Goal: Task Accomplishment & Management: Manage account settings

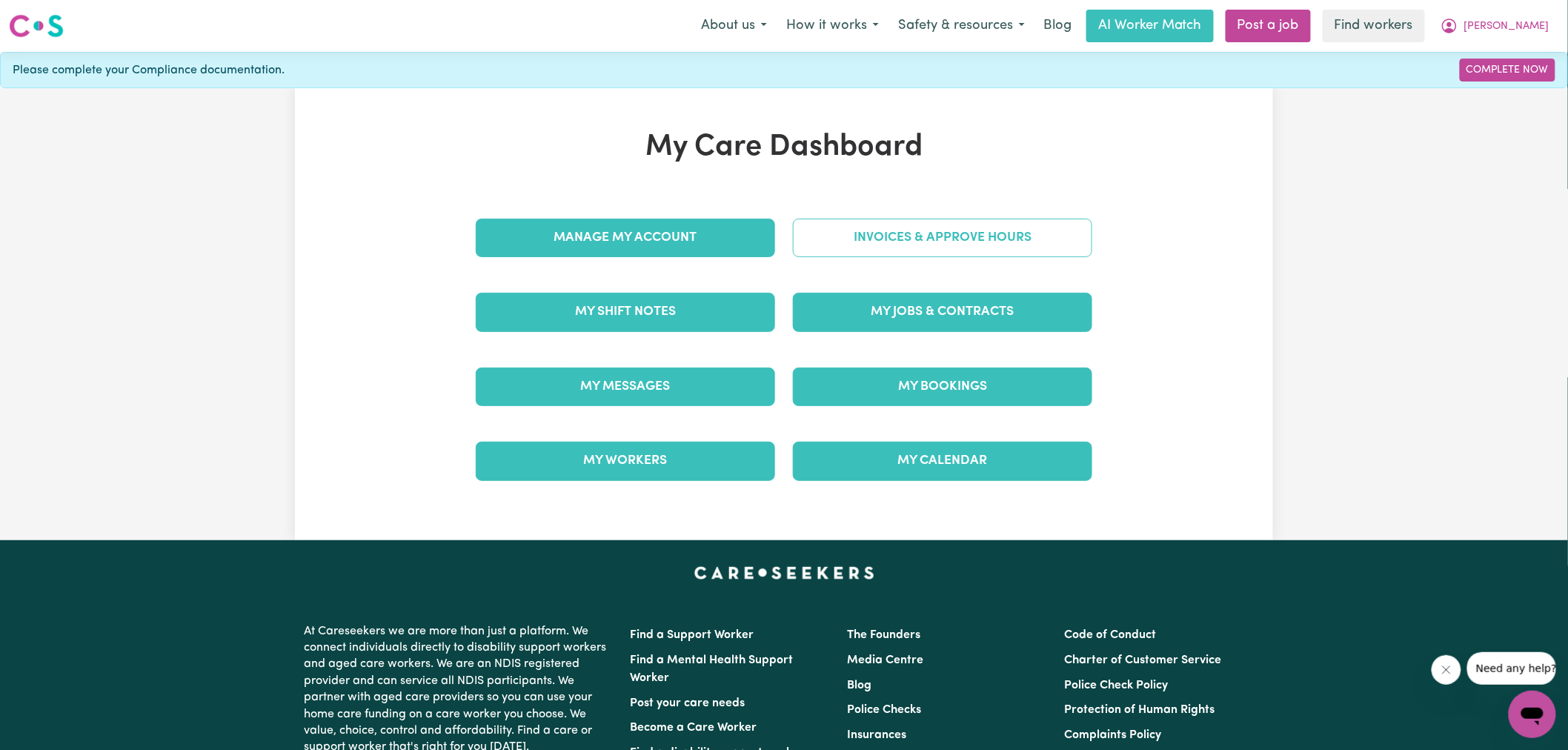
click at [887, 243] on link "Invoices & Approve Hours" at bounding box center [943, 238] width 300 height 38
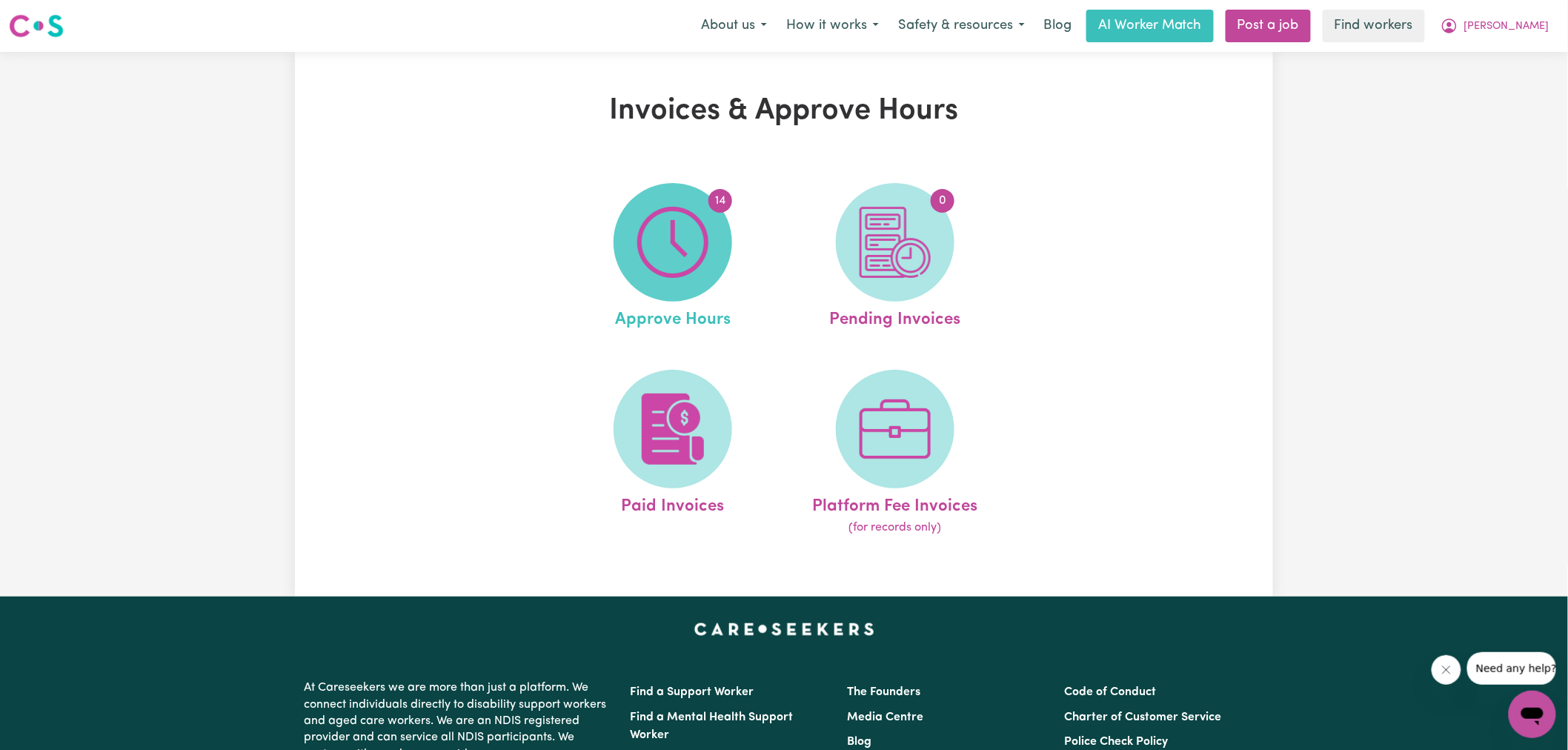
click at [712, 257] on span "14" at bounding box center [673, 242] width 118 height 118
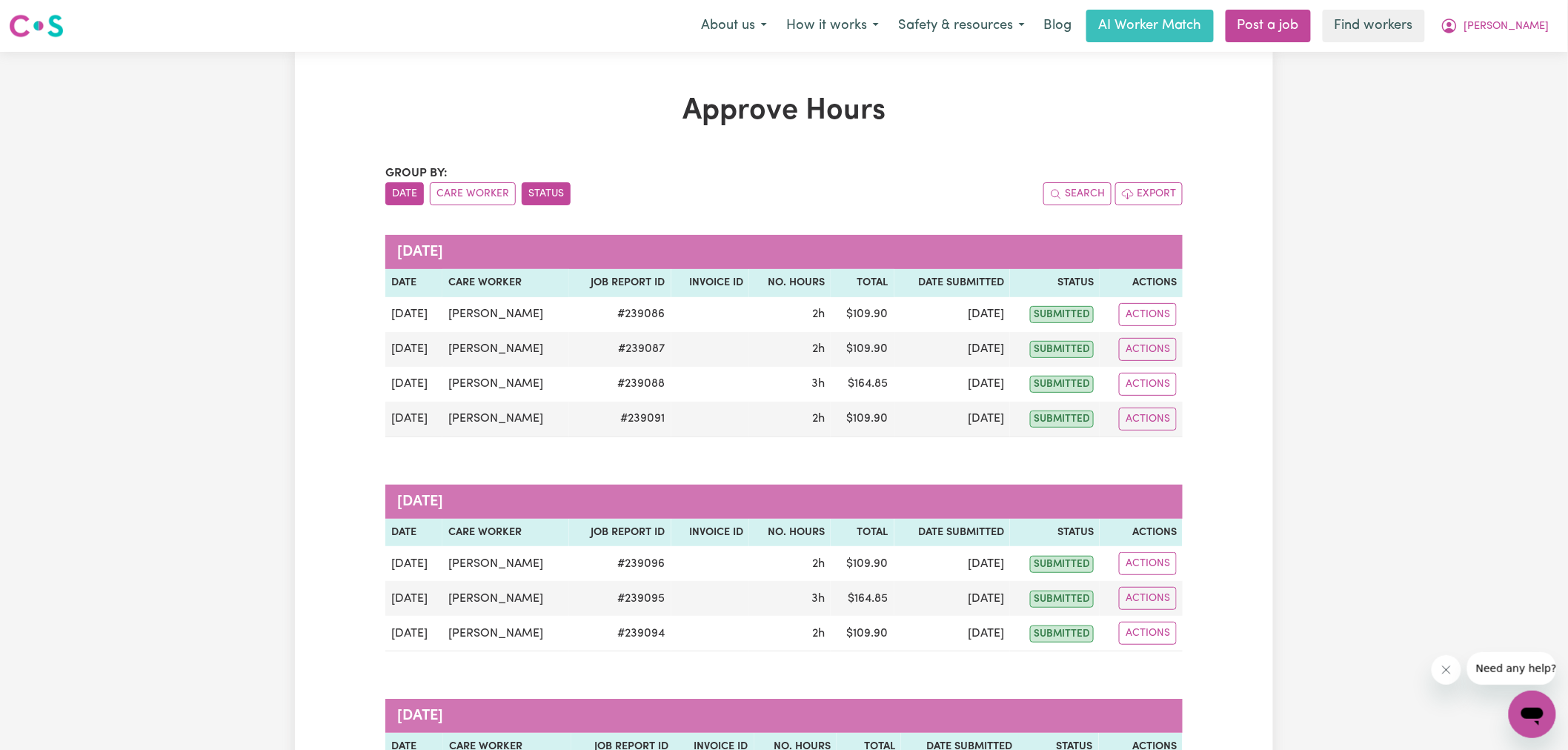
click at [561, 183] on button "Status" at bounding box center [546, 193] width 49 height 23
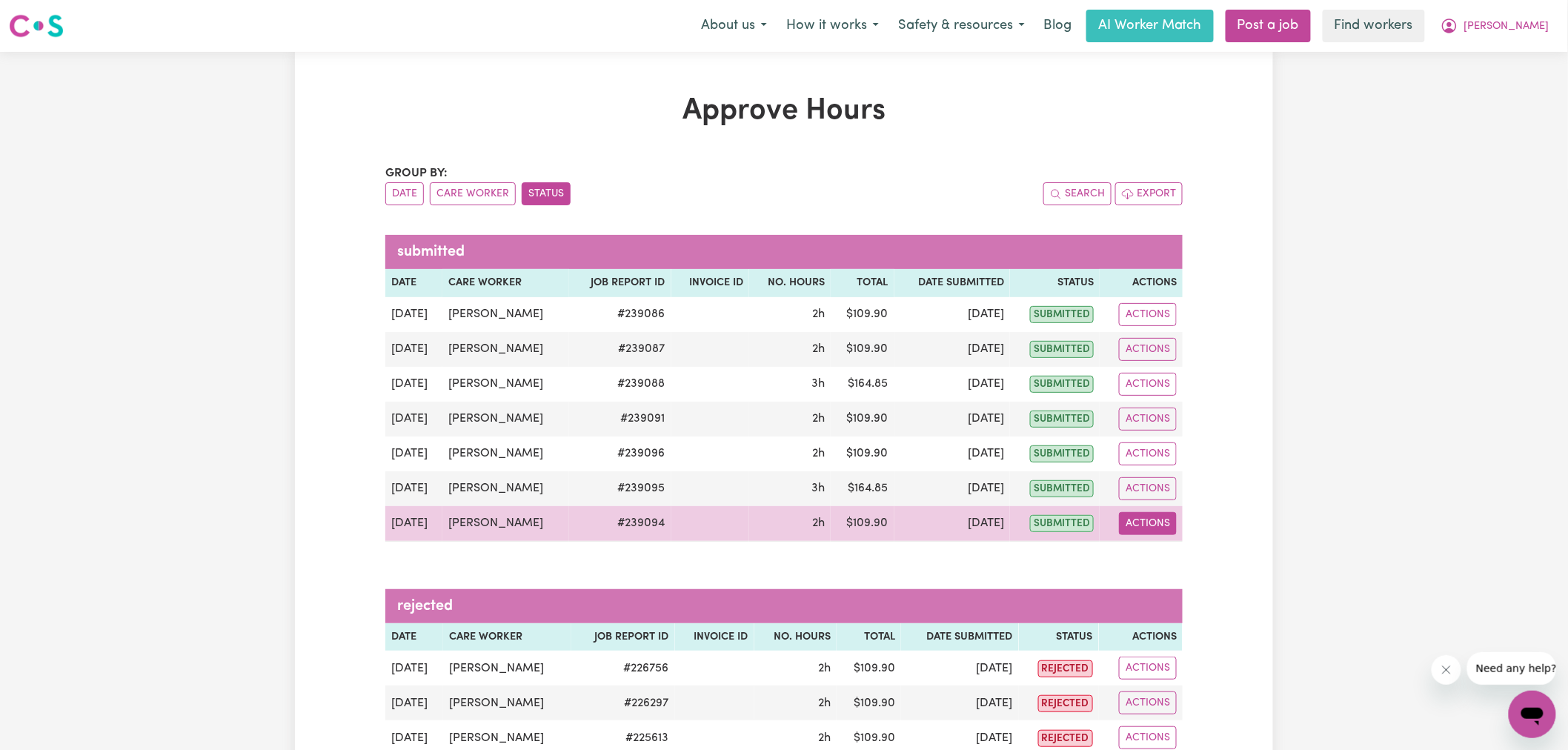
click at [1129, 522] on button "Actions" at bounding box center [1148, 523] width 58 height 23
click at [1180, 559] on link "View Job Report" at bounding box center [1186, 558] width 127 height 30
select select "pm"
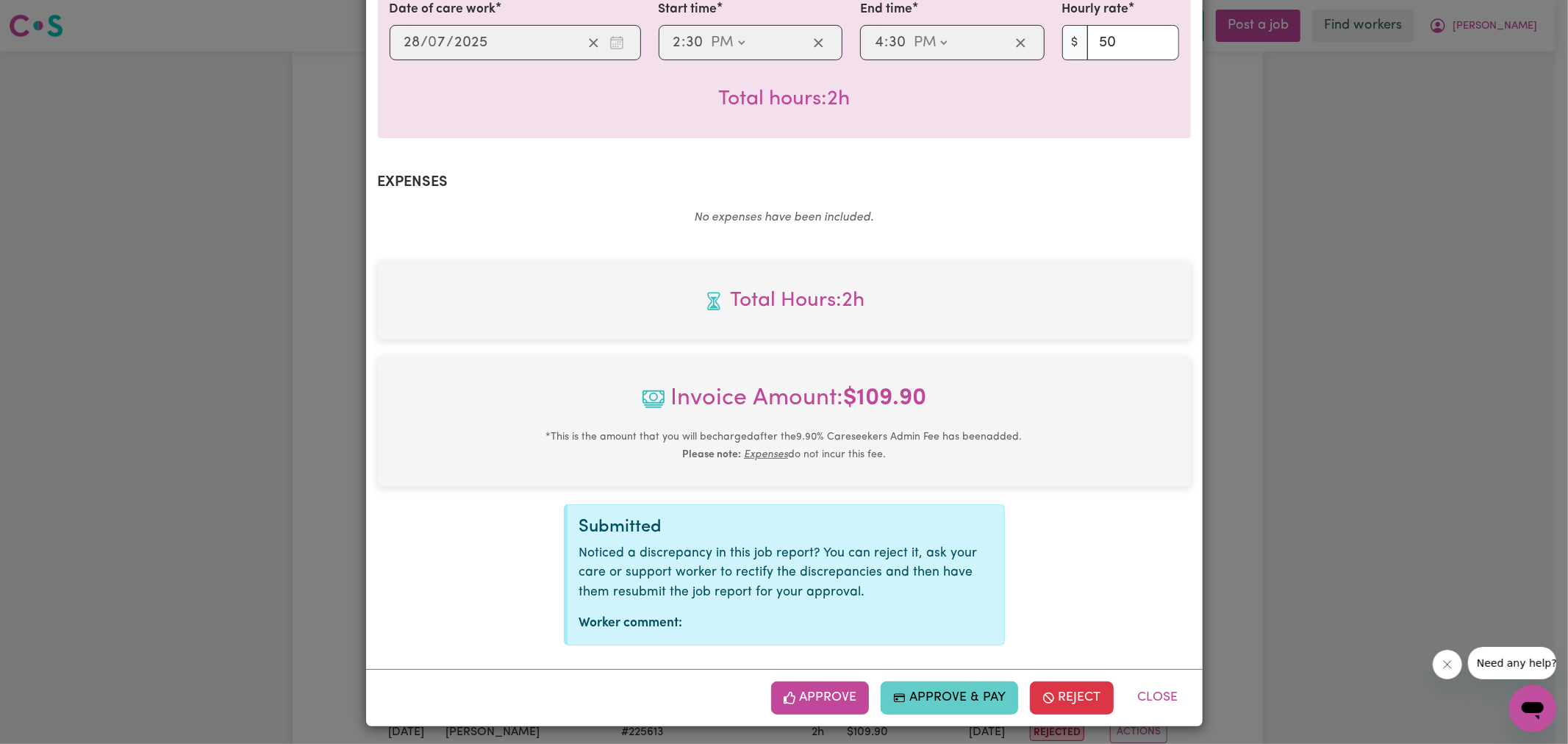
scroll to position [408, 0]
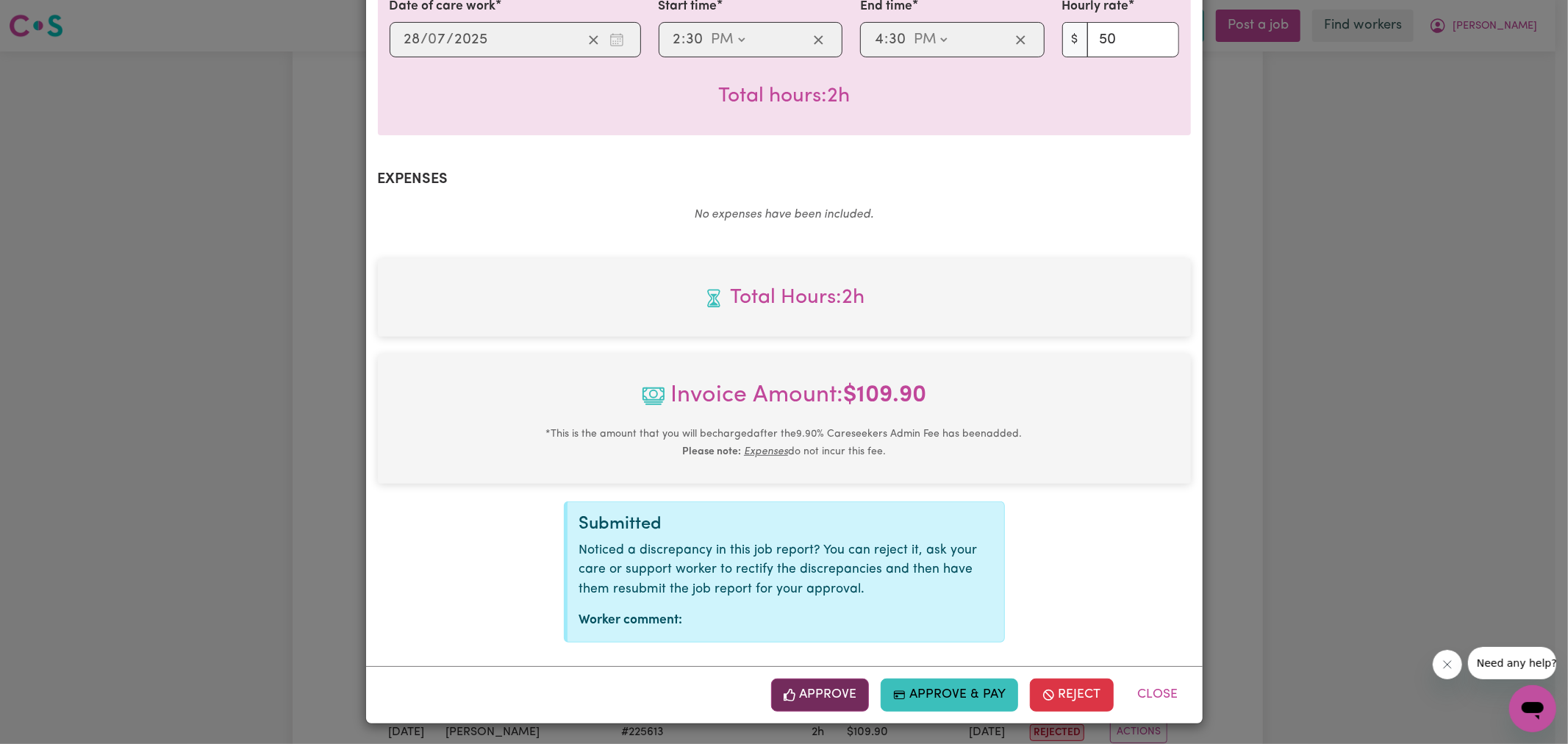
click at [849, 689] on button "Approve" at bounding box center [820, 694] width 98 height 32
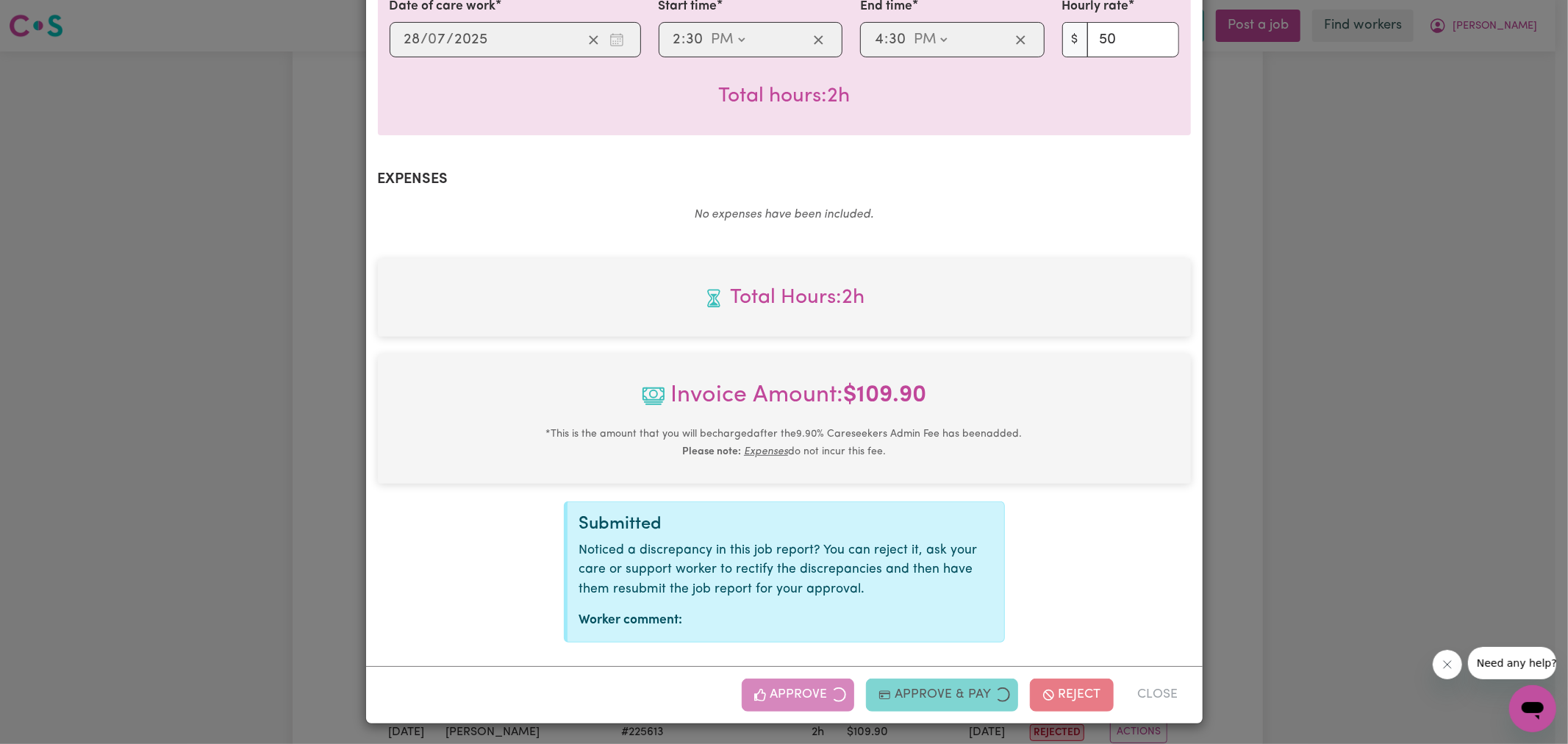
click at [1236, 486] on div "Job Report # 239094 - [PERSON_NAME] Summary Job report # 239094 Client name: [P…" at bounding box center [784, 372] width 1568 height 744
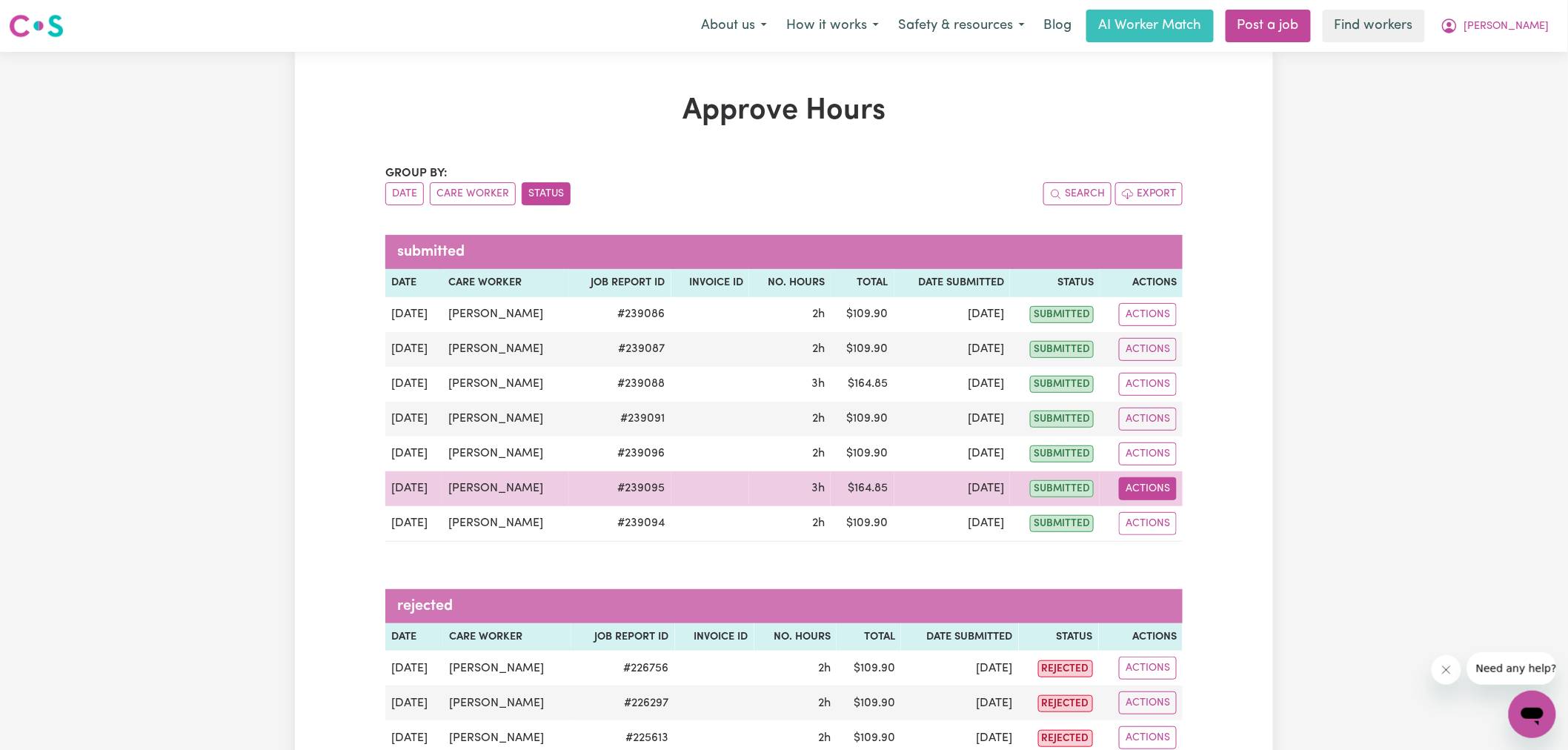
click at [1149, 490] on button "Actions" at bounding box center [1148, 488] width 58 height 23
click at [1203, 528] on link "View Job Report" at bounding box center [1186, 522] width 127 height 30
select select "pm"
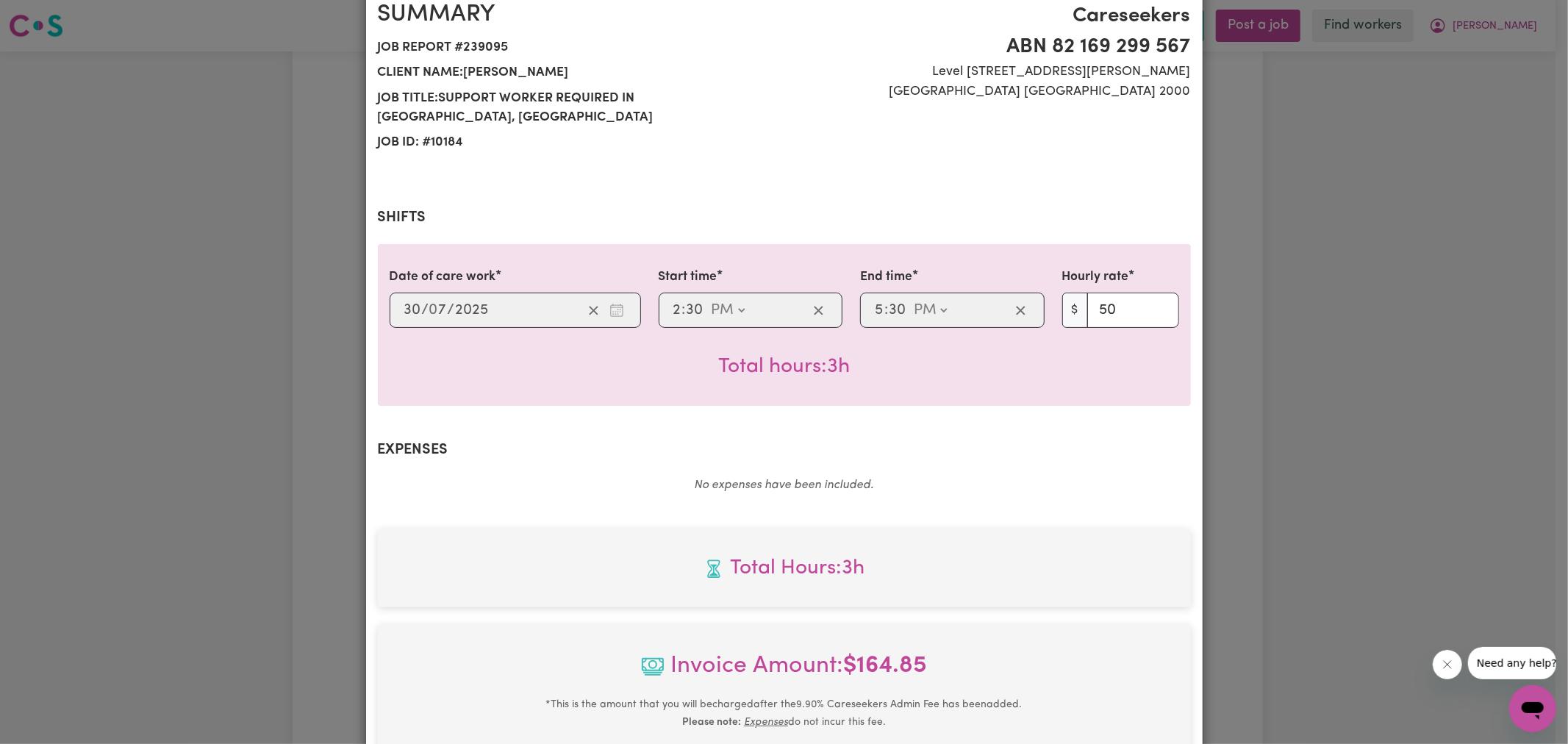
type input "[DATE]"
type input "28"
type input "16:30"
type input "4"
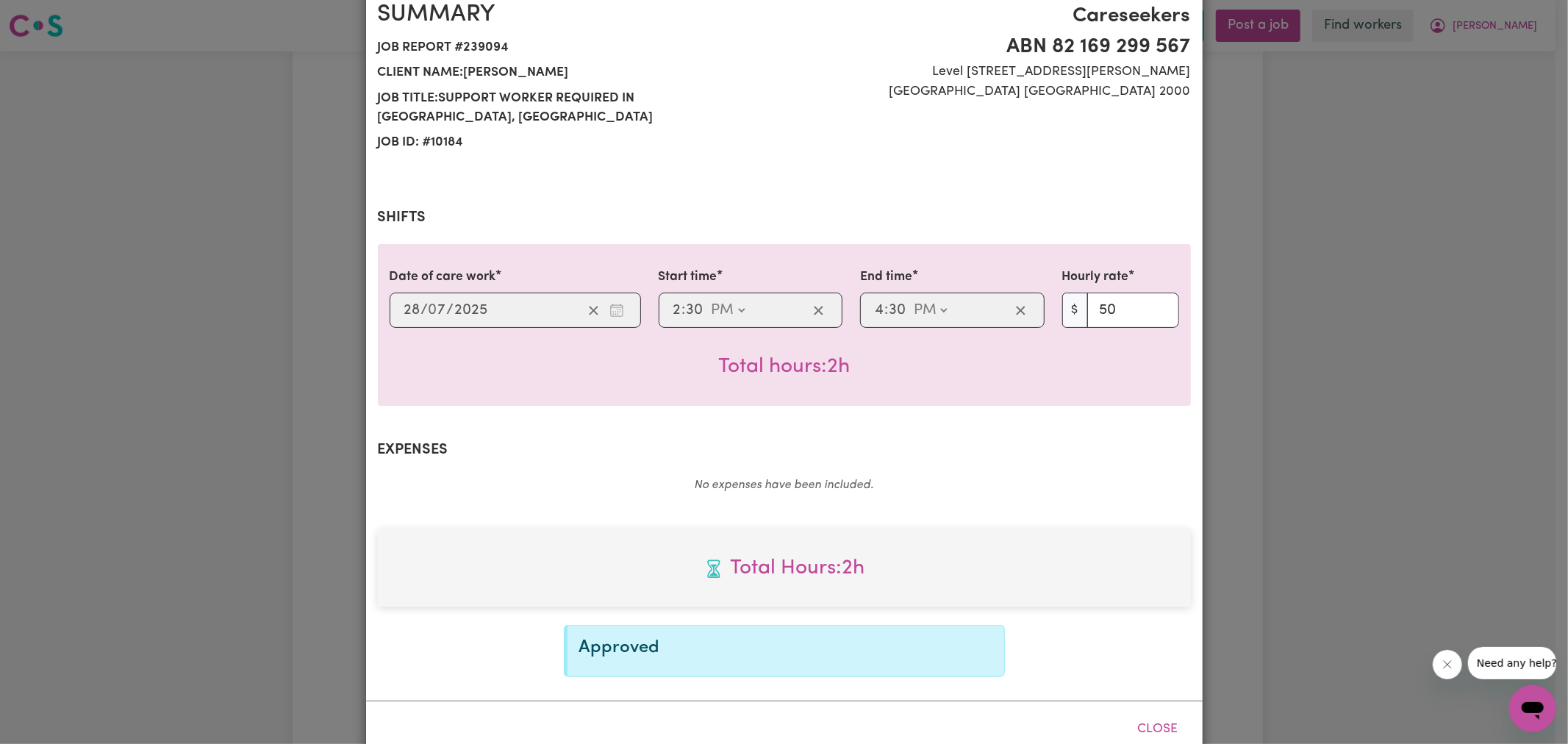
scroll to position [172, 0]
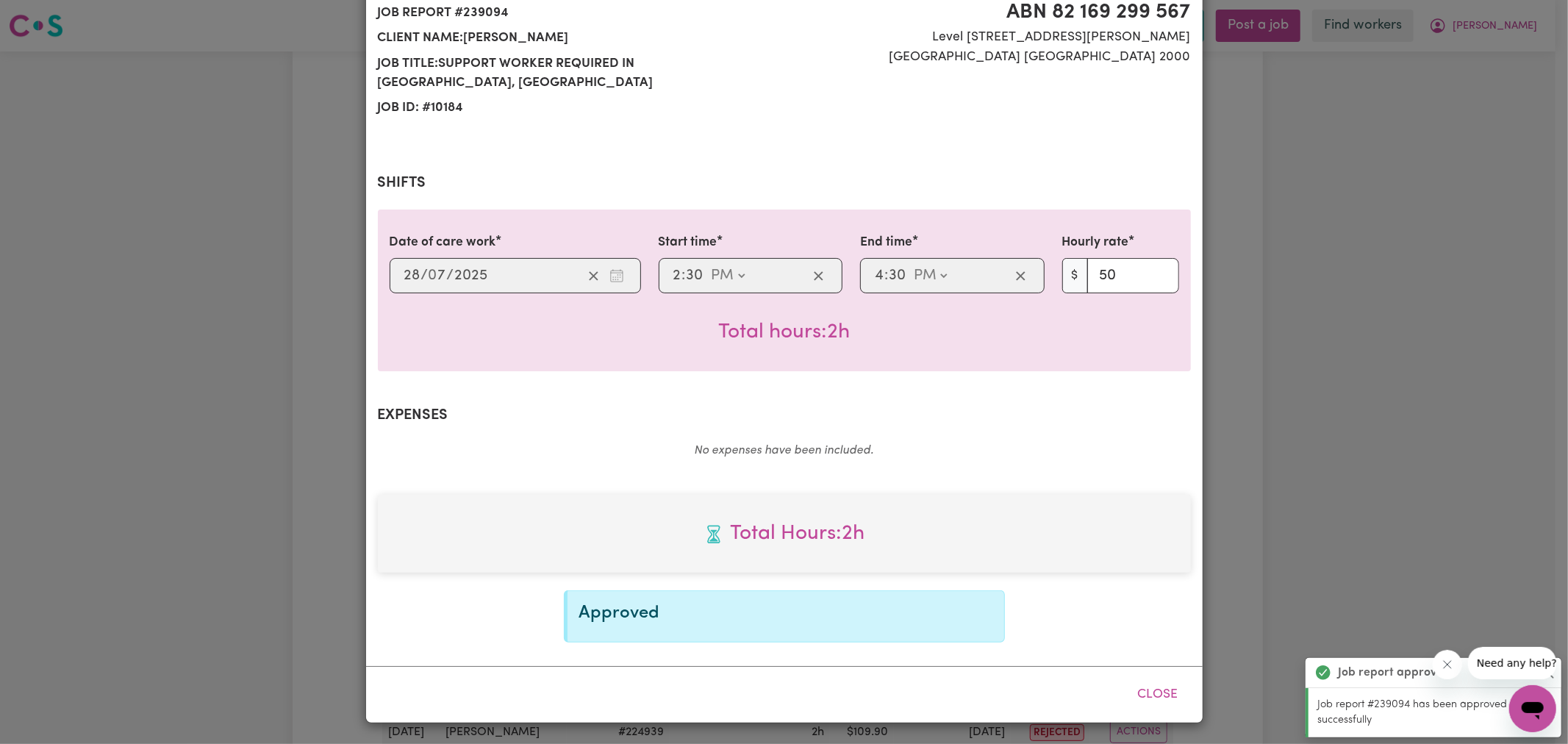
click at [1457, 383] on div "Job Report # 239094 - [PERSON_NAME] Summary Job report # 239094 Client name: [P…" at bounding box center [784, 372] width 1568 height 744
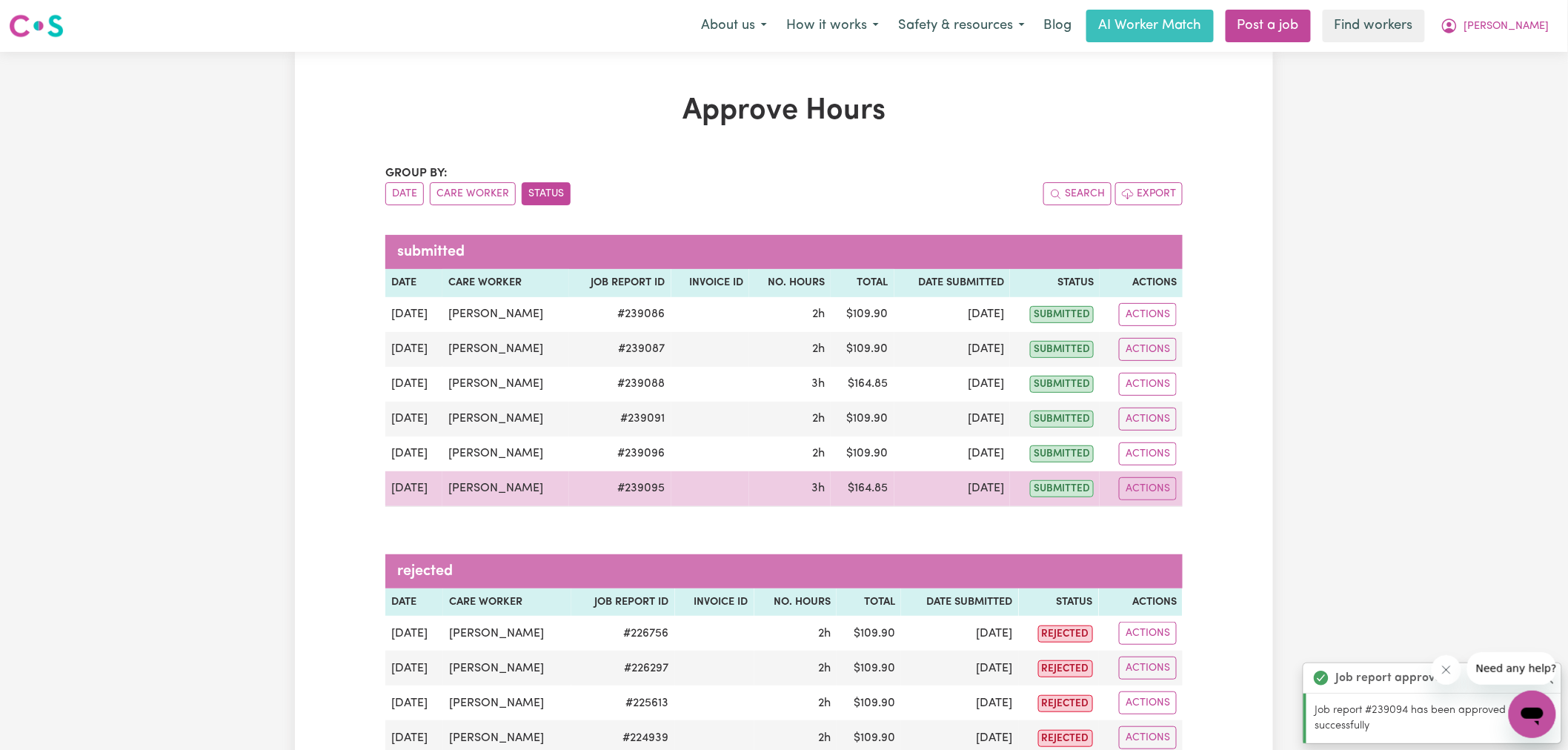
click at [1151, 506] on td "Actions View Job Report" at bounding box center [1141, 489] width 83 height 36
click at [1154, 493] on button "Actions" at bounding box center [1148, 488] width 58 height 23
click at [1181, 524] on link "View Job Report" at bounding box center [1186, 522] width 127 height 30
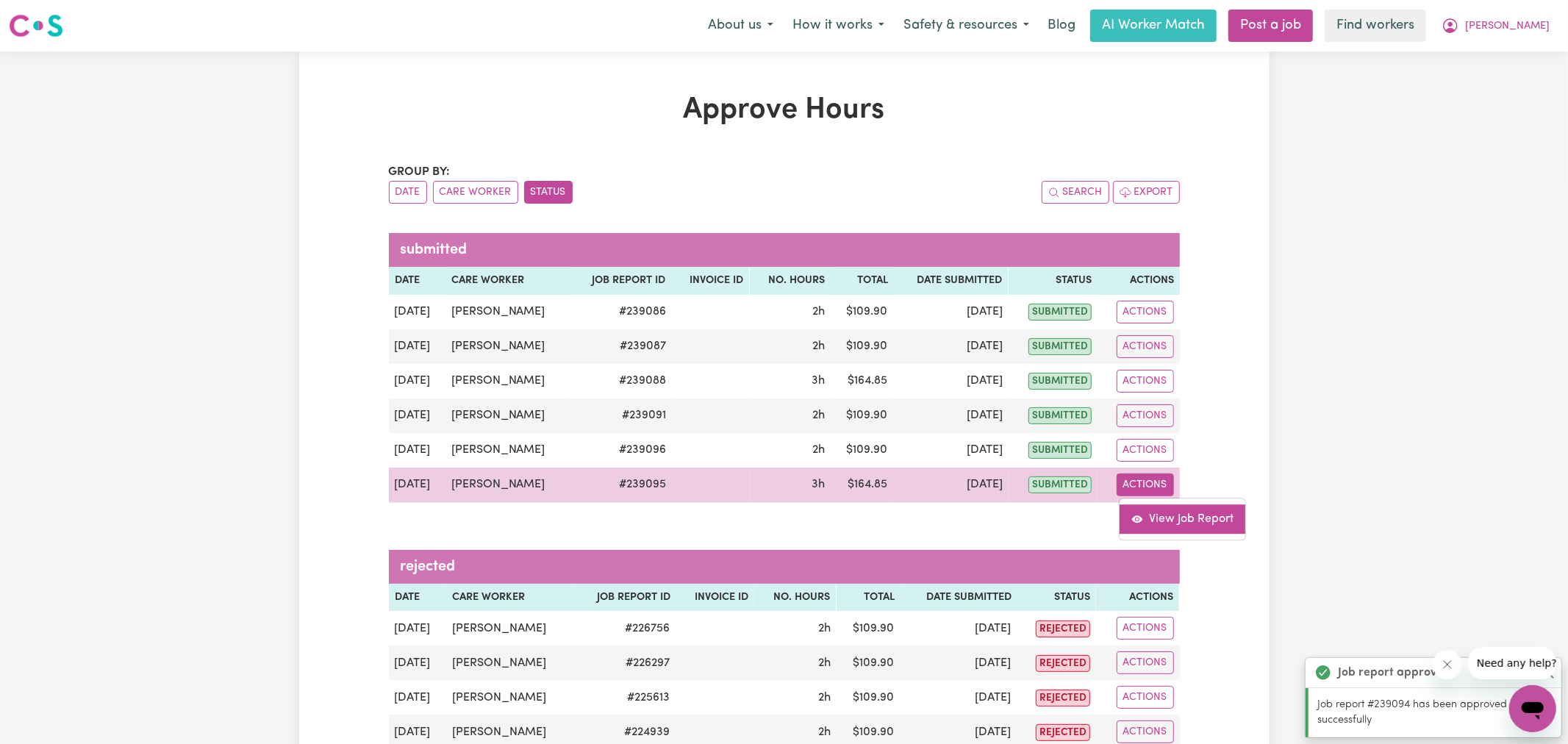
select select "pm"
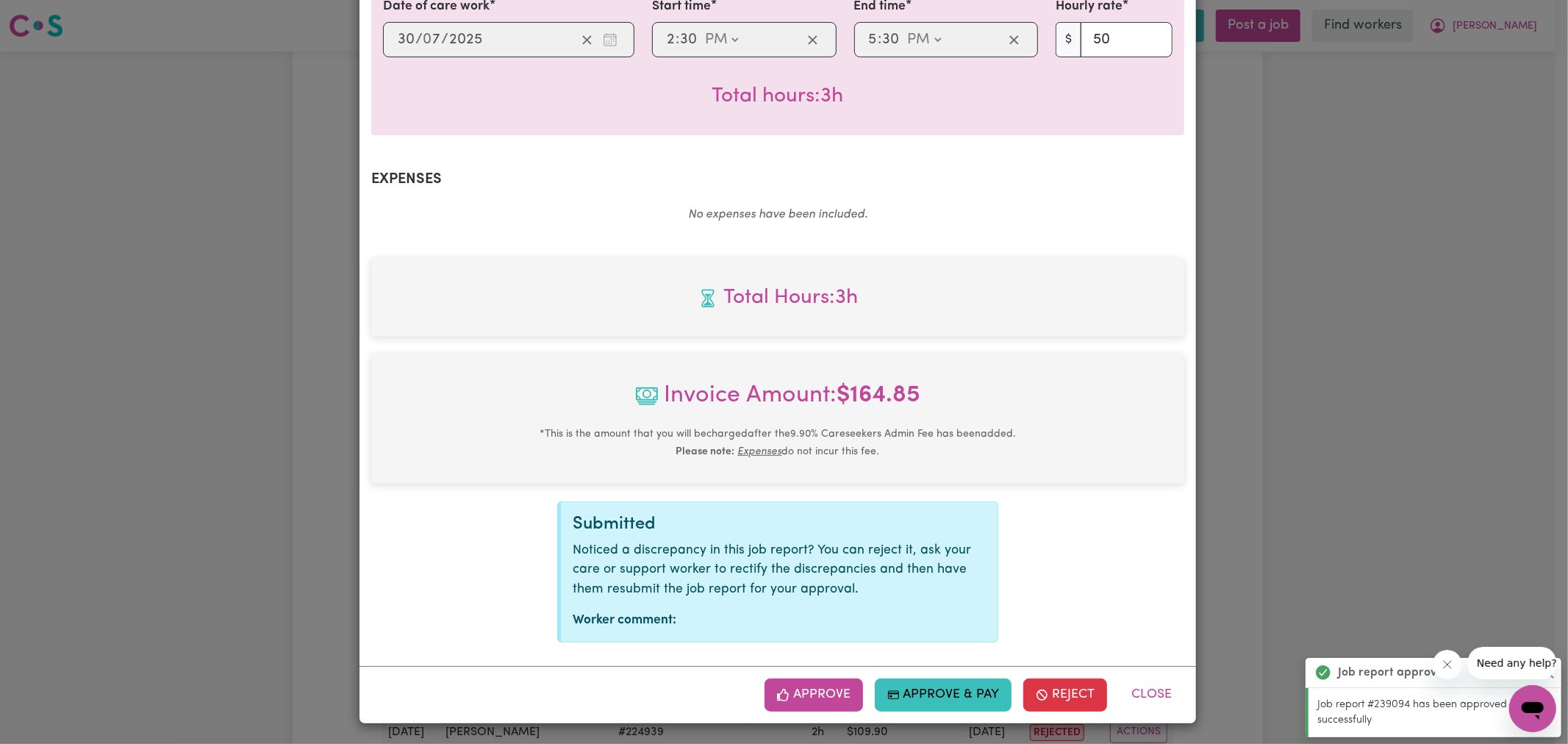
scroll to position [409, 0]
click at [820, 687] on button "Approve" at bounding box center [814, 693] width 98 height 32
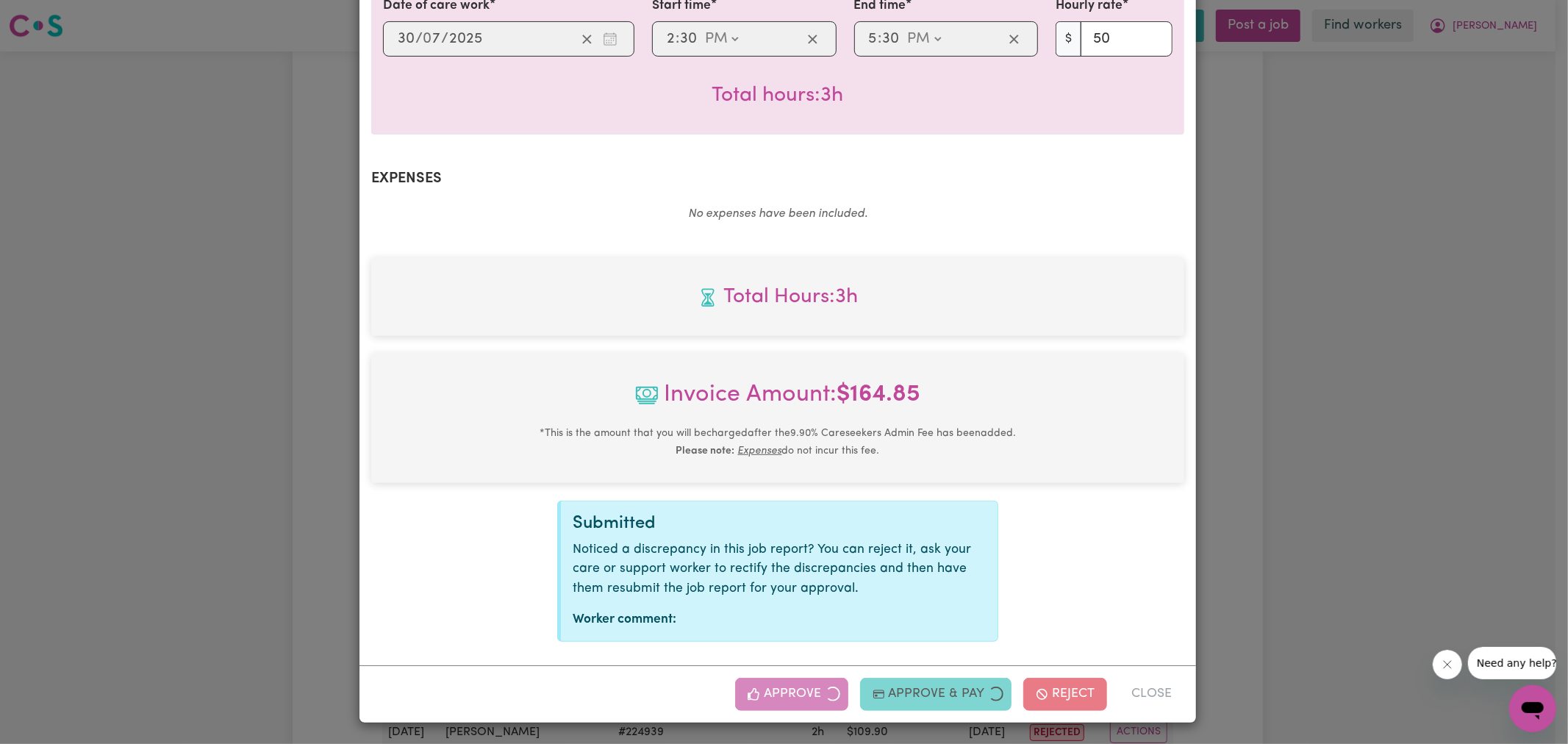
click at [1370, 391] on div "Job Report # 239095 - [PERSON_NAME] Summary Job report # 239095 Client name: [P…" at bounding box center [784, 372] width 1568 height 744
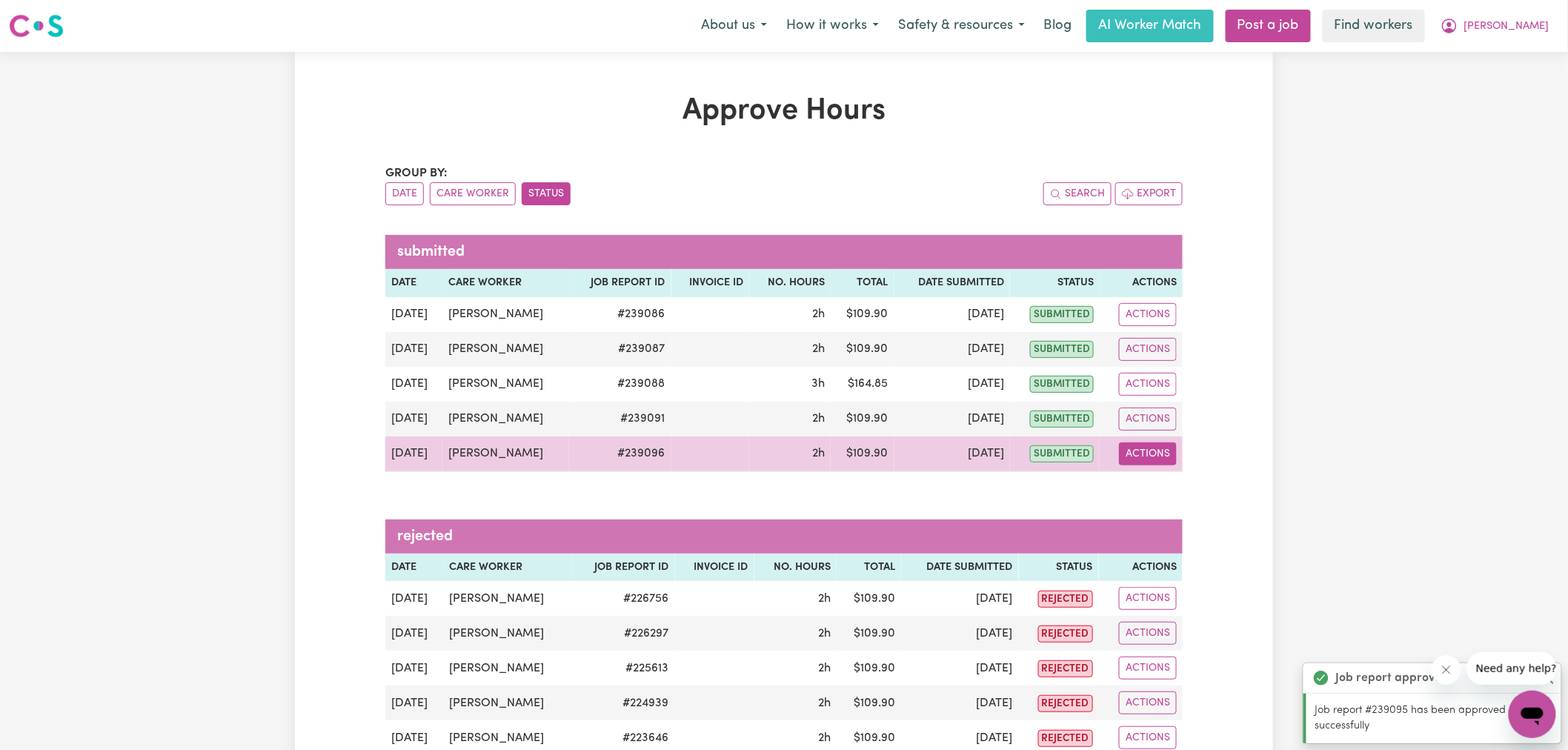
click at [1162, 457] on button "Actions" at bounding box center [1148, 454] width 58 height 23
click at [1211, 498] on link "View Job Report" at bounding box center [1186, 488] width 127 height 30
select select "pm"
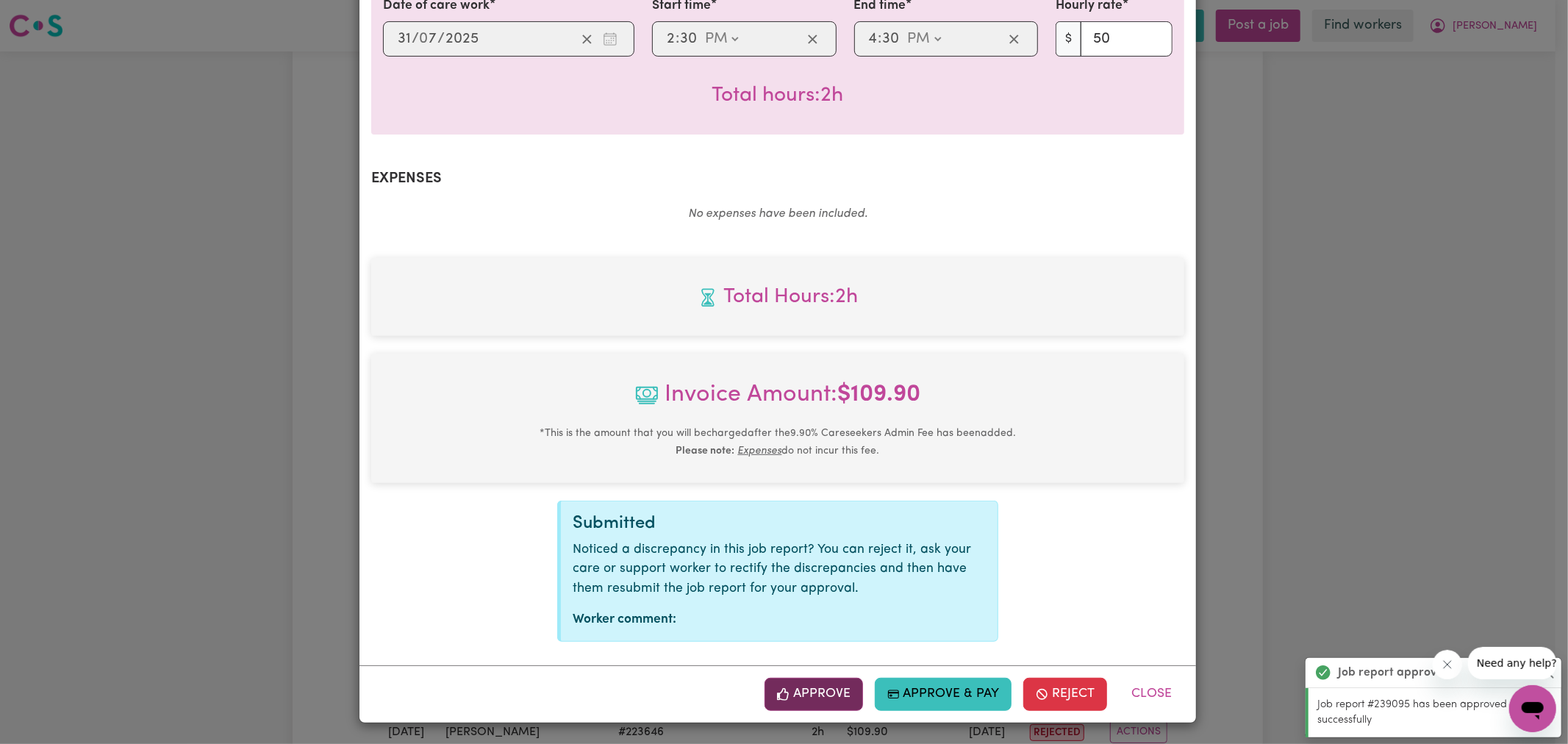
click at [822, 679] on button "Approve" at bounding box center [814, 693] width 98 height 32
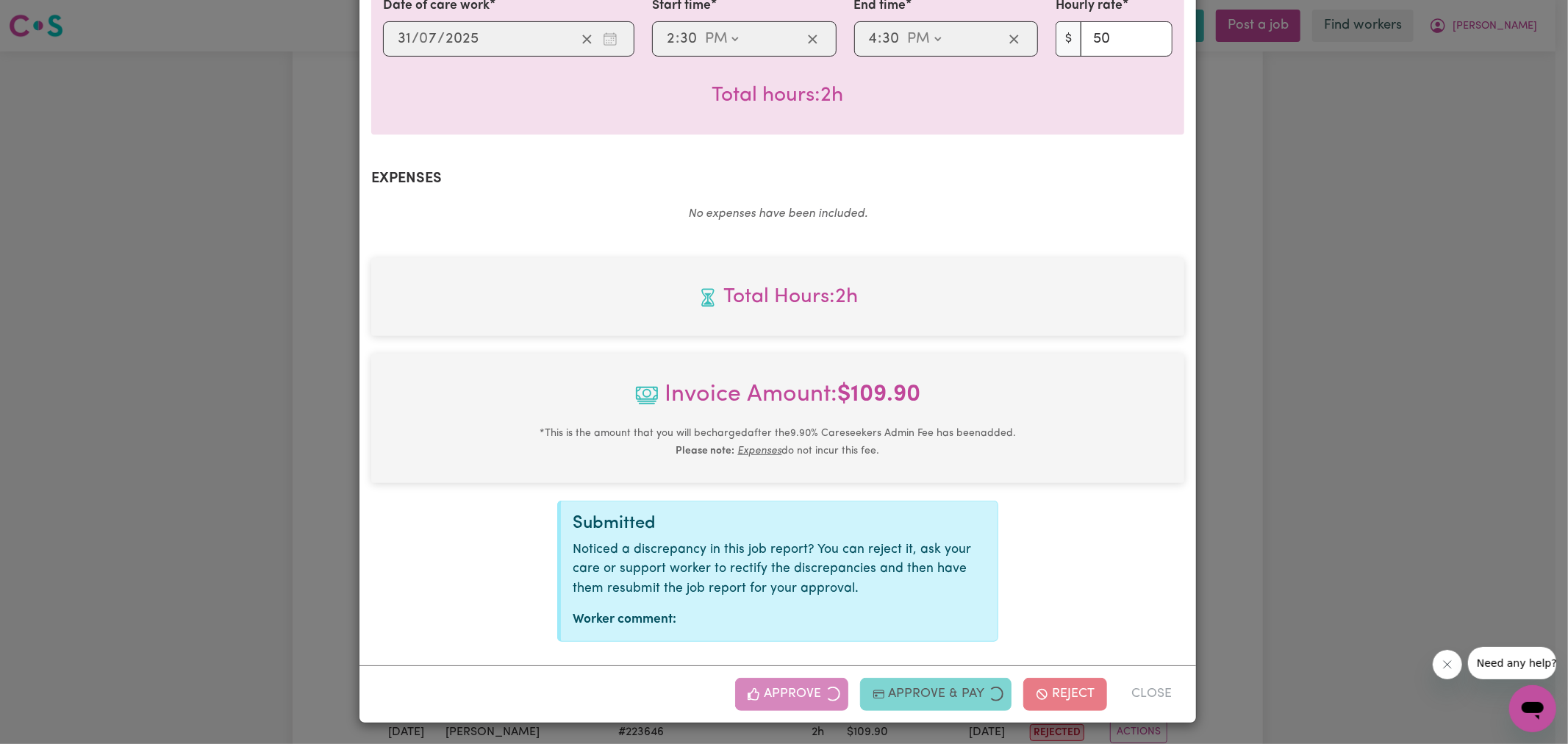
click at [1436, 423] on div "Job Report # 239096 - [PERSON_NAME] Summary Job report # 239096 Client name: [P…" at bounding box center [784, 372] width 1568 height 744
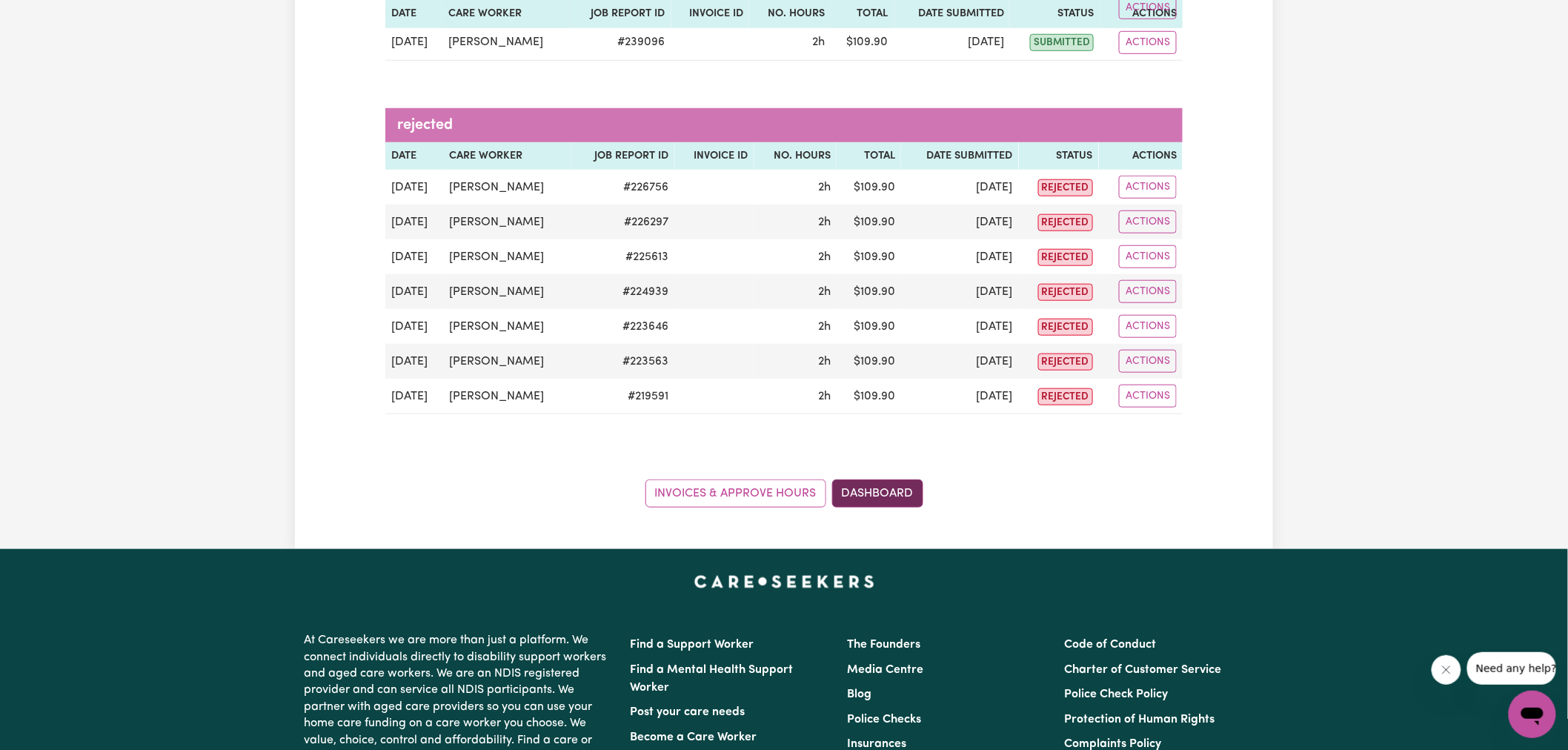
click at [899, 501] on link "Dashboard" at bounding box center [878, 493] width 91 height 28
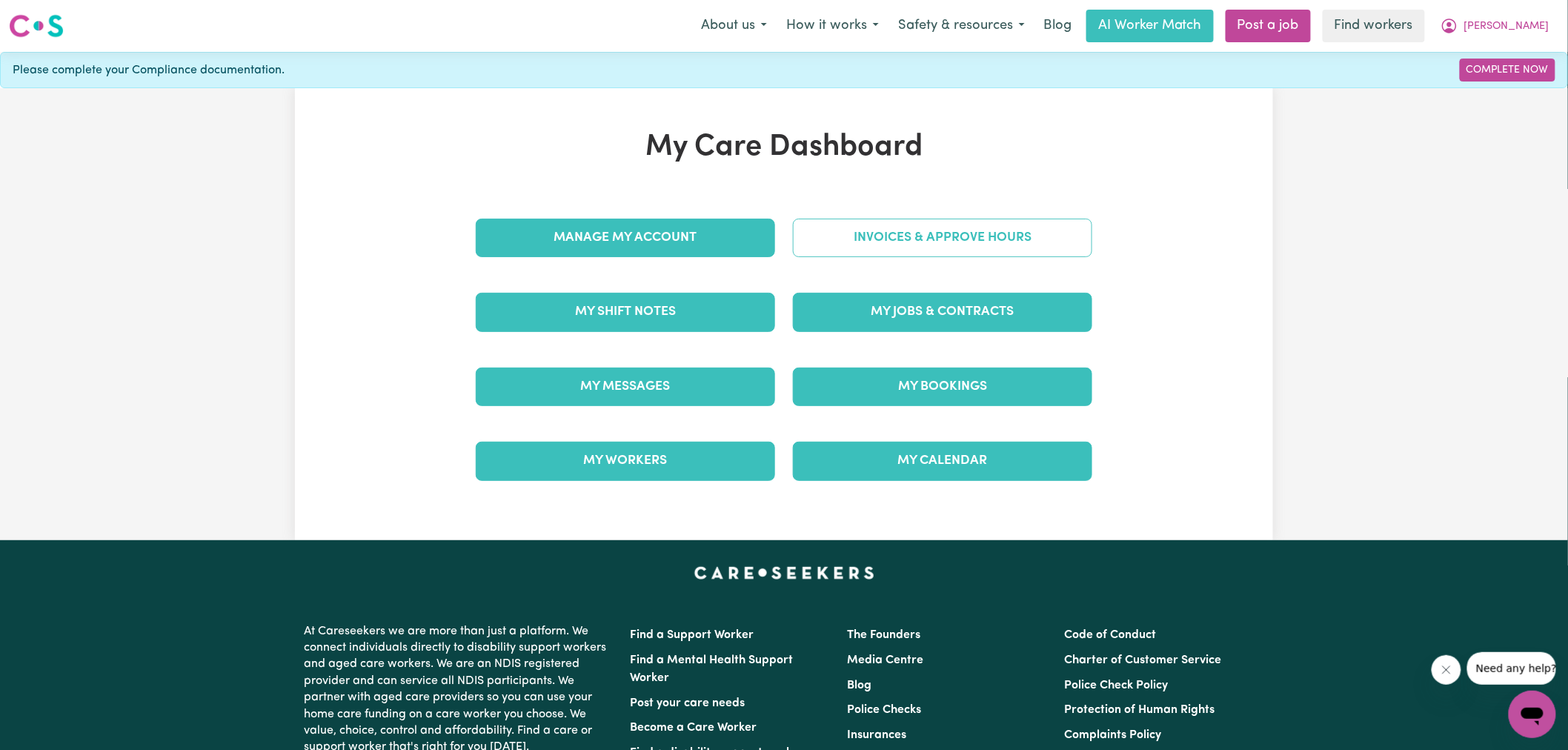
click at [866, 231] on link "Invoices & Approve Hours" at bounding box center [943, 238] width 300 height 38
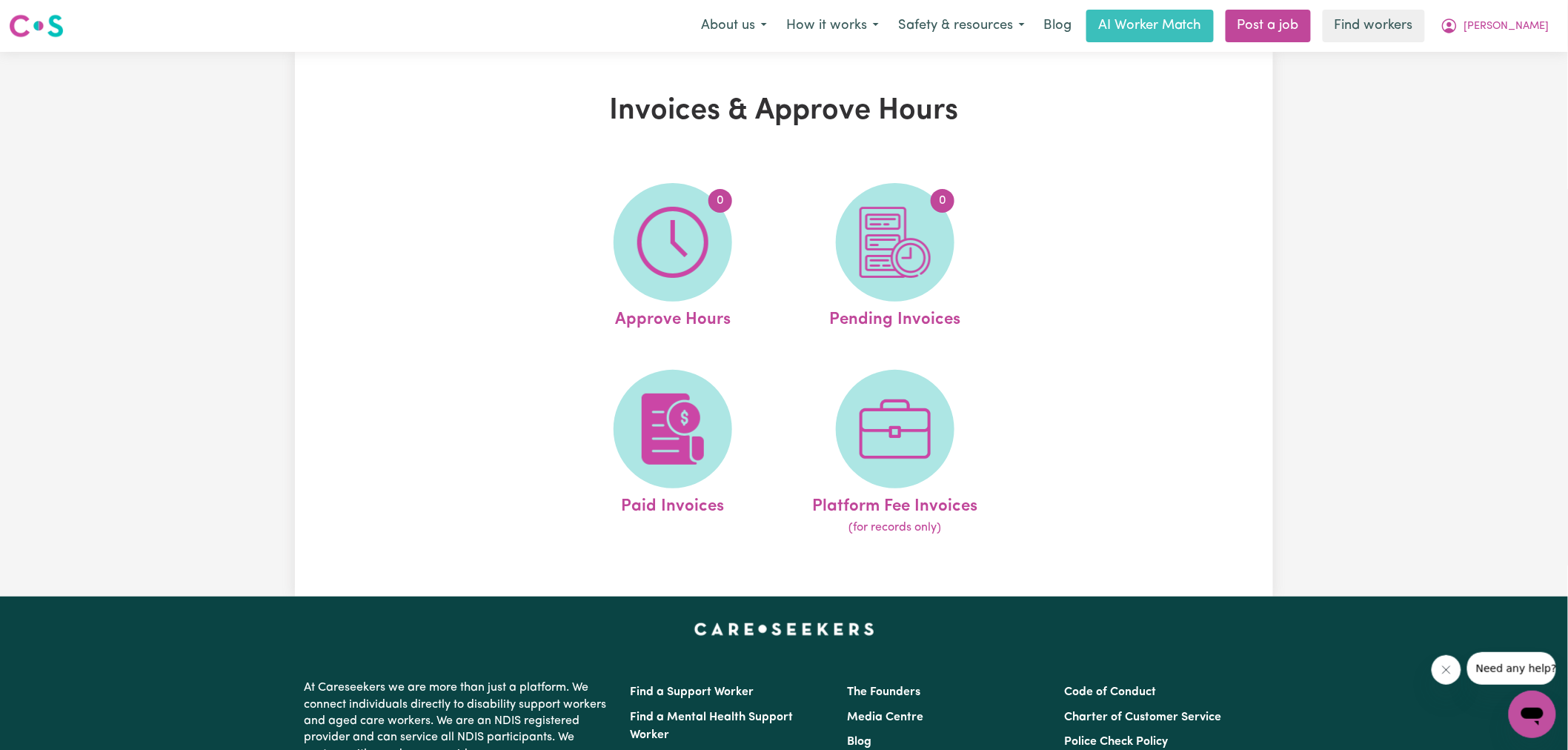
click at [873, 232] on img at bounding box center [895, 242] width 71 height 71
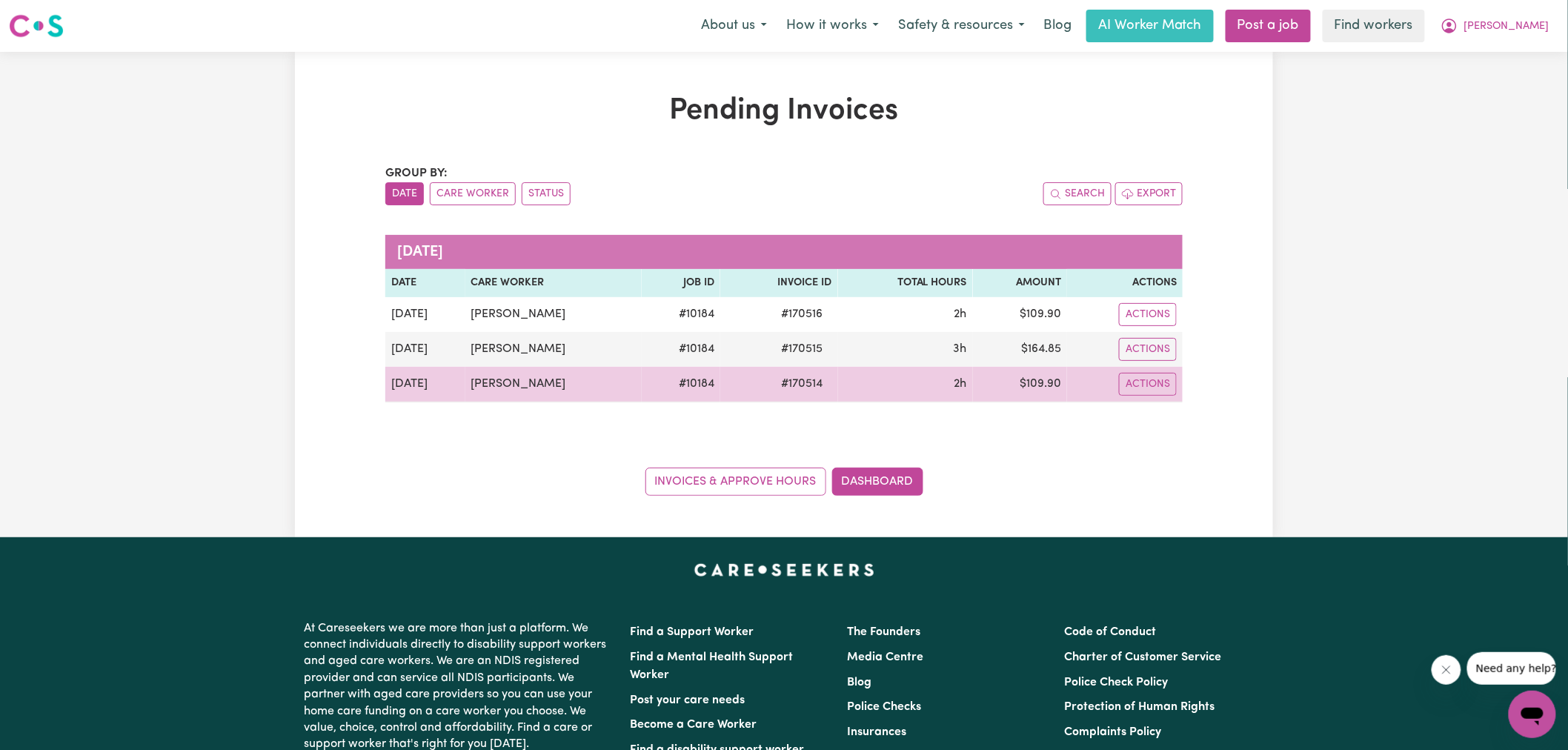
click at [797, 388] on span "# 170514" at bounding box center [803, 383] width 59 height 18
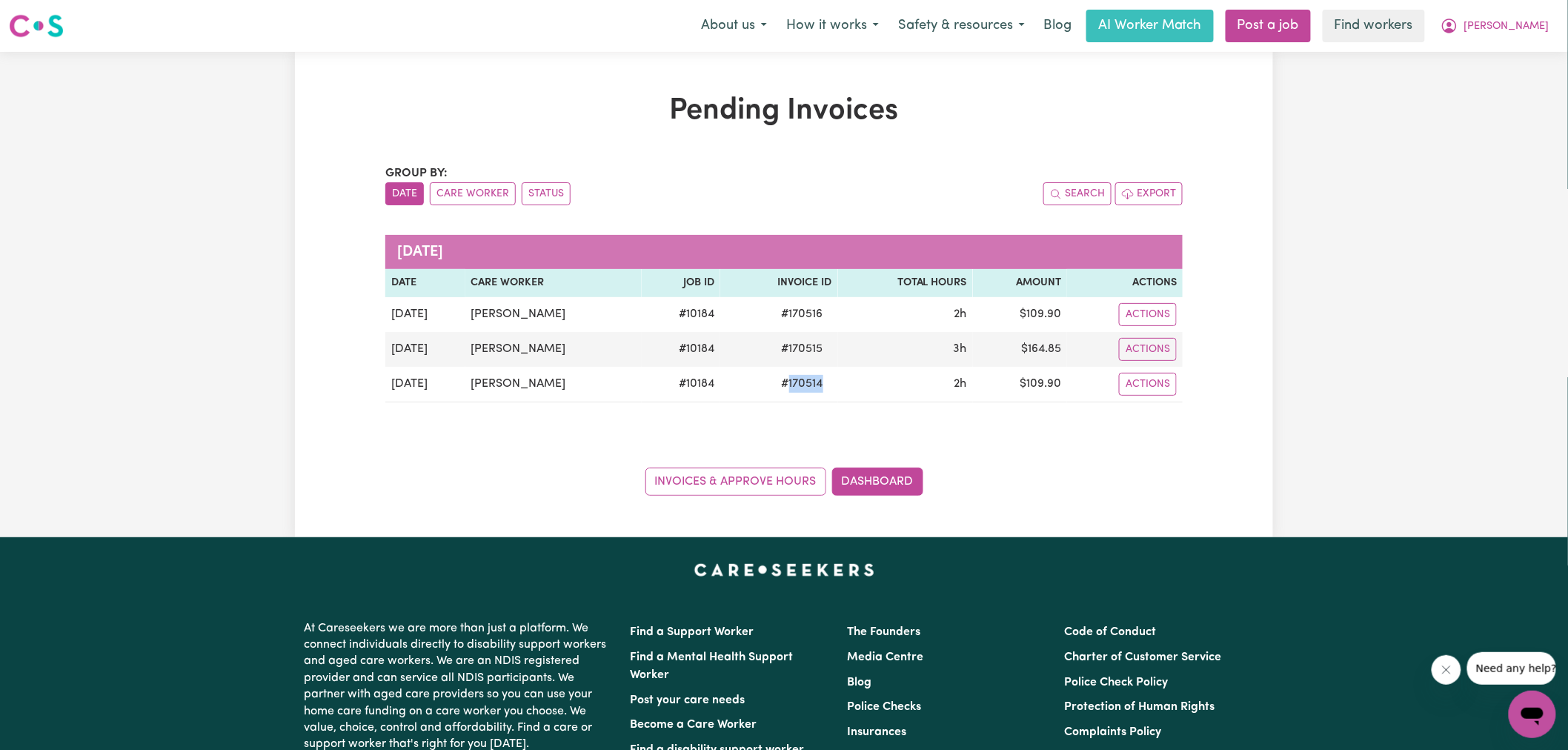
copy span "170514"
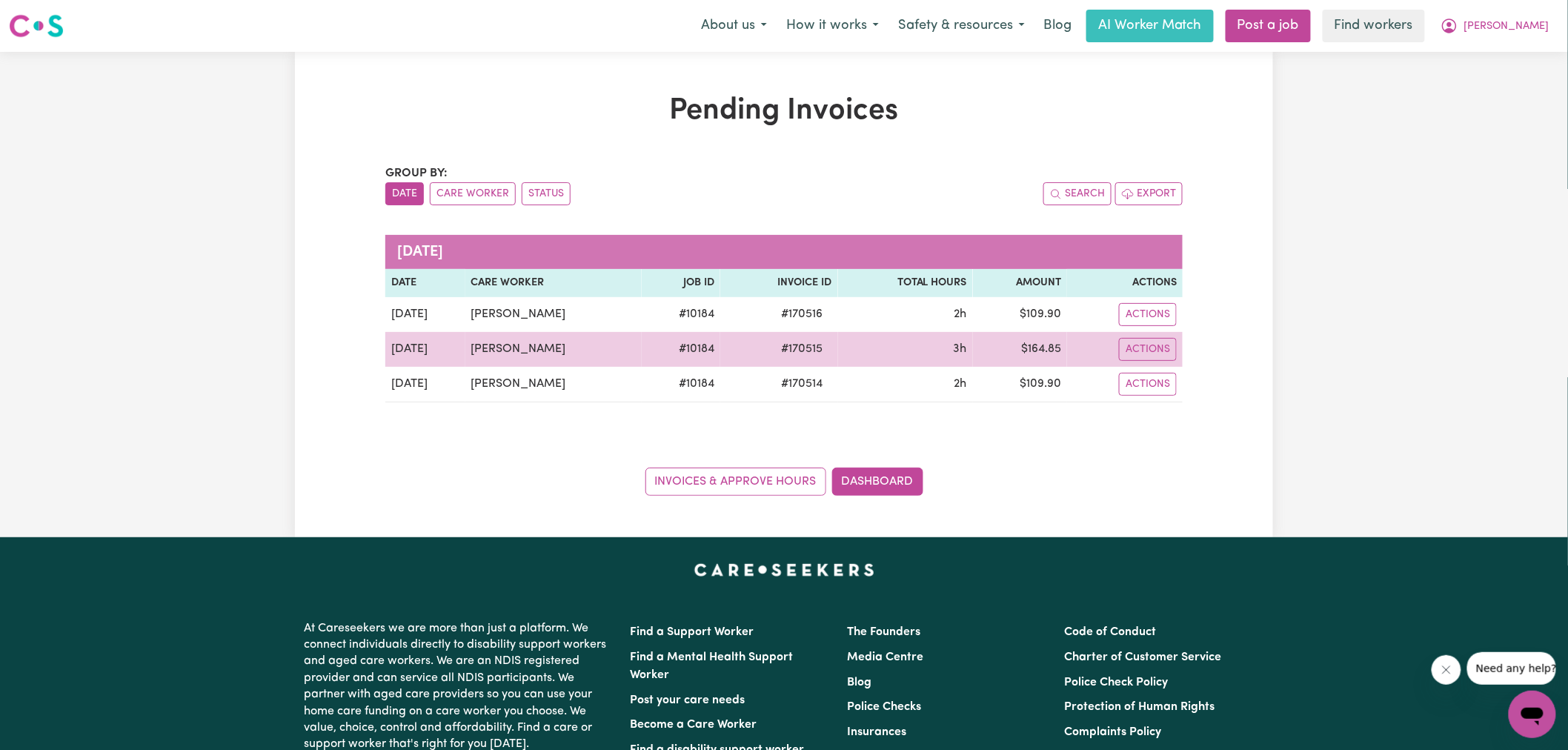
click at [781, 355] on span "# 170515" at bounding box center [803, 349] width 59 height 18
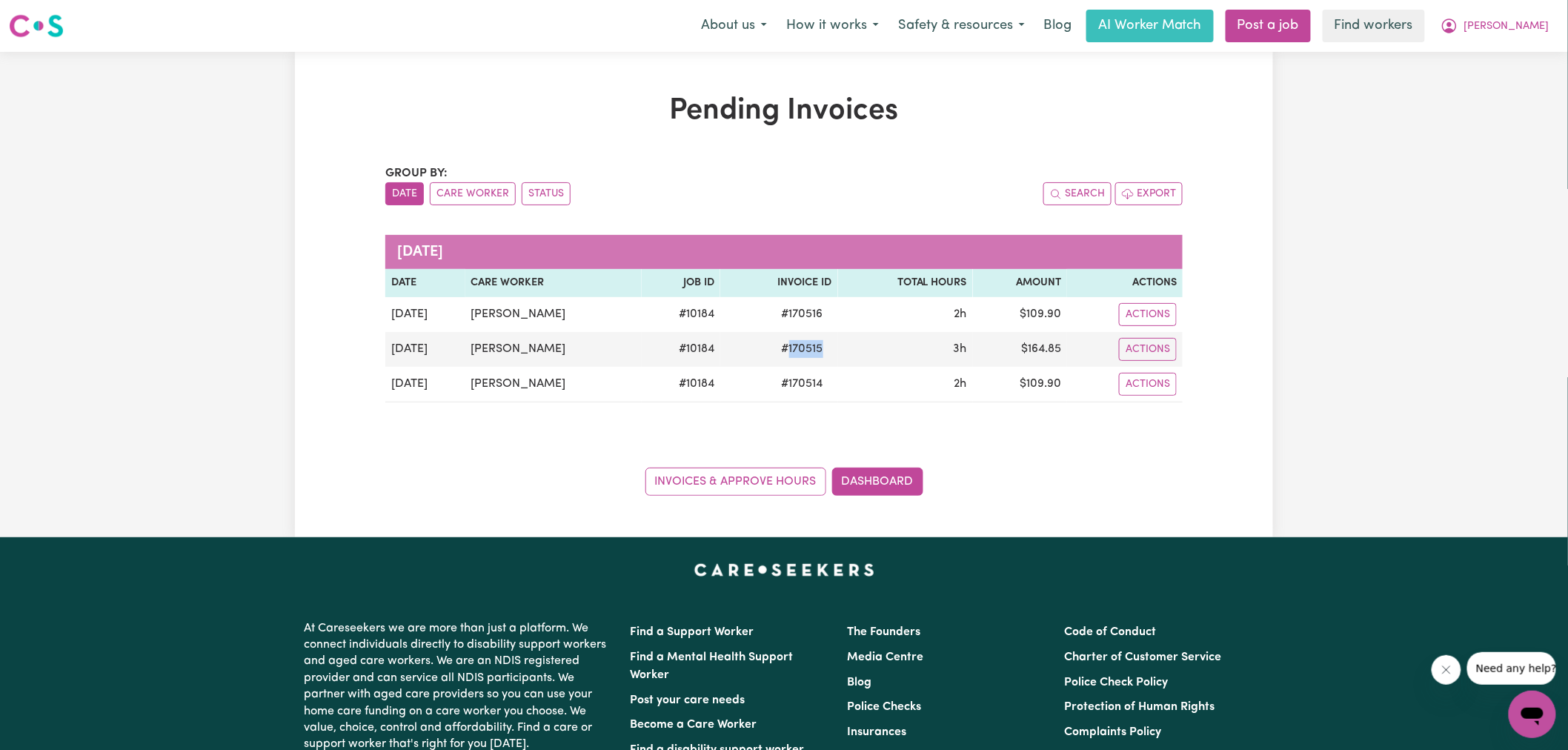
copy span "170515"
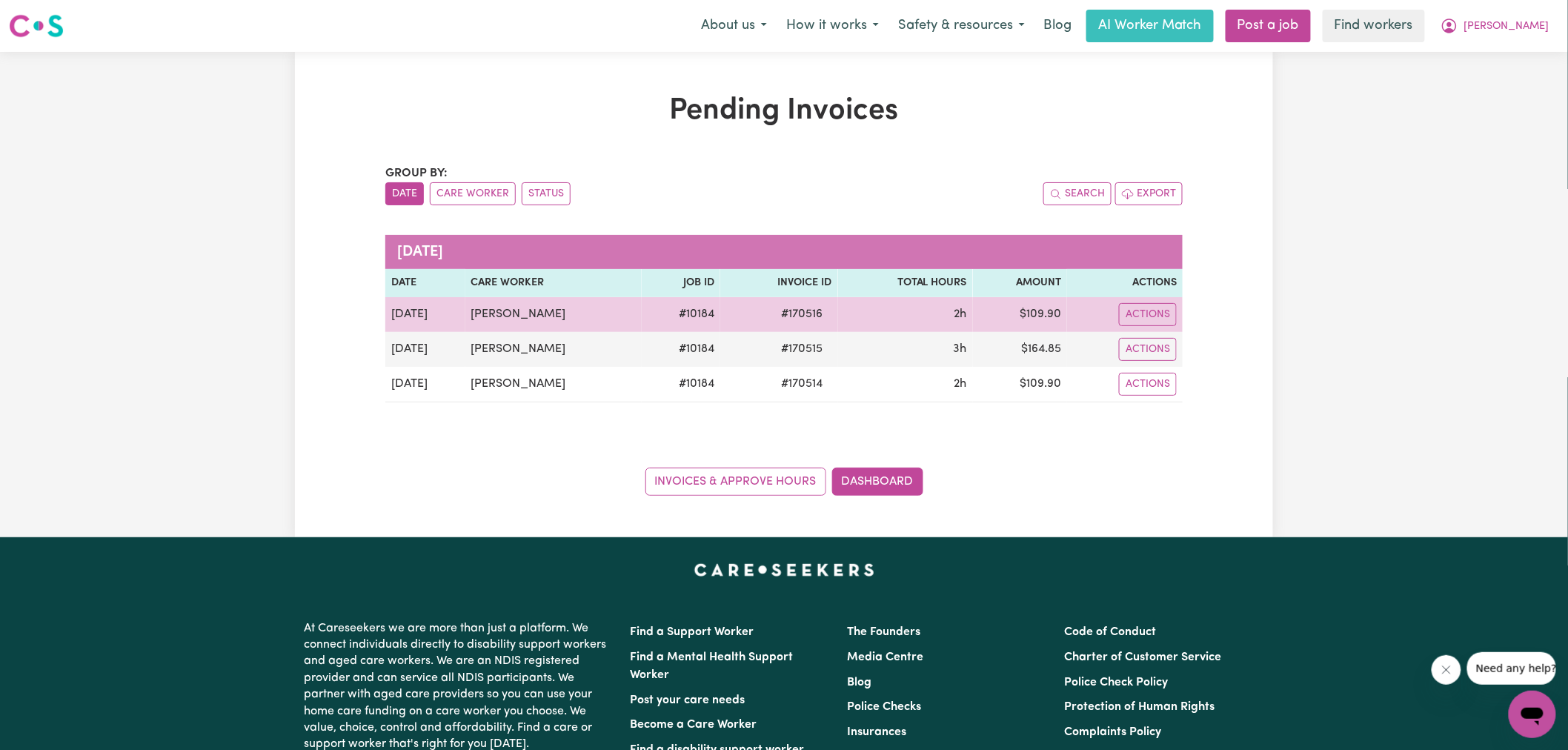
click at [784, 312] on span "# 170516" at bounding box center [803, 314] width 59 height 18
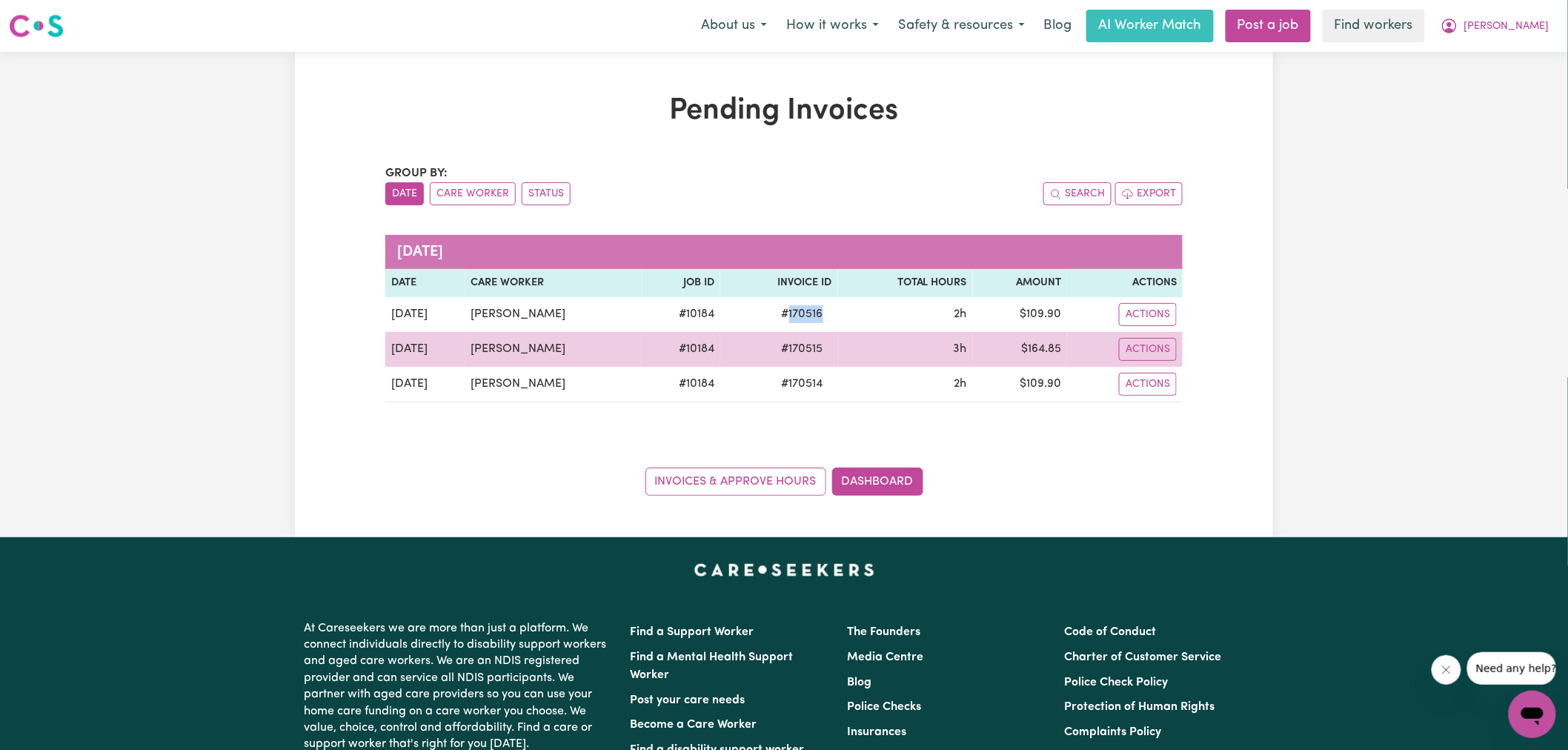
copy span "170516"
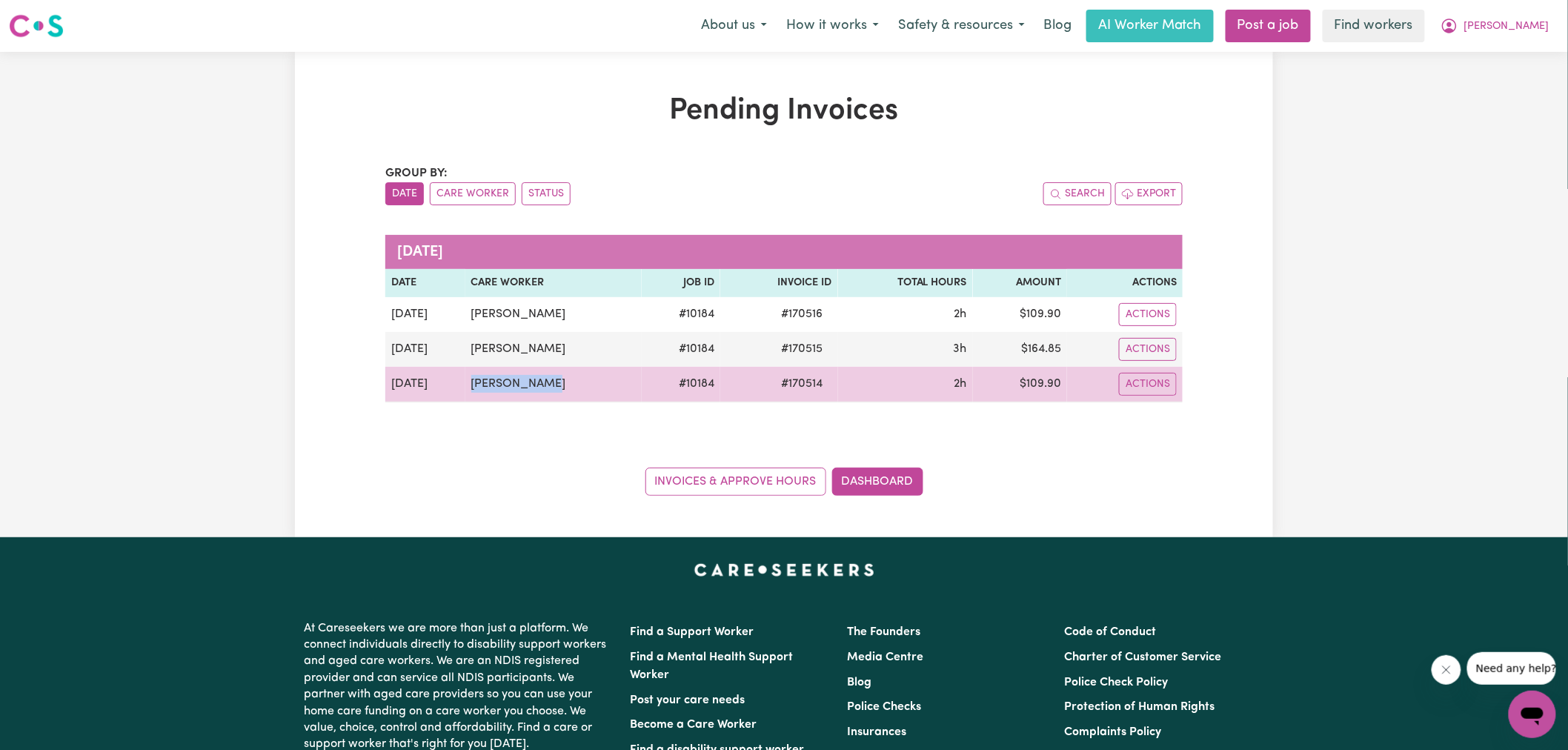
drag, startPoint x: 531, startPoint y: 395, endPoint x: 463, endPoint y: 395, distance: 68.0
click at [466, 395] on td "[PERSON_NAME]" at bounding box center [554, 384] width 177 height 36
copy td "[PERSON_NAME]"
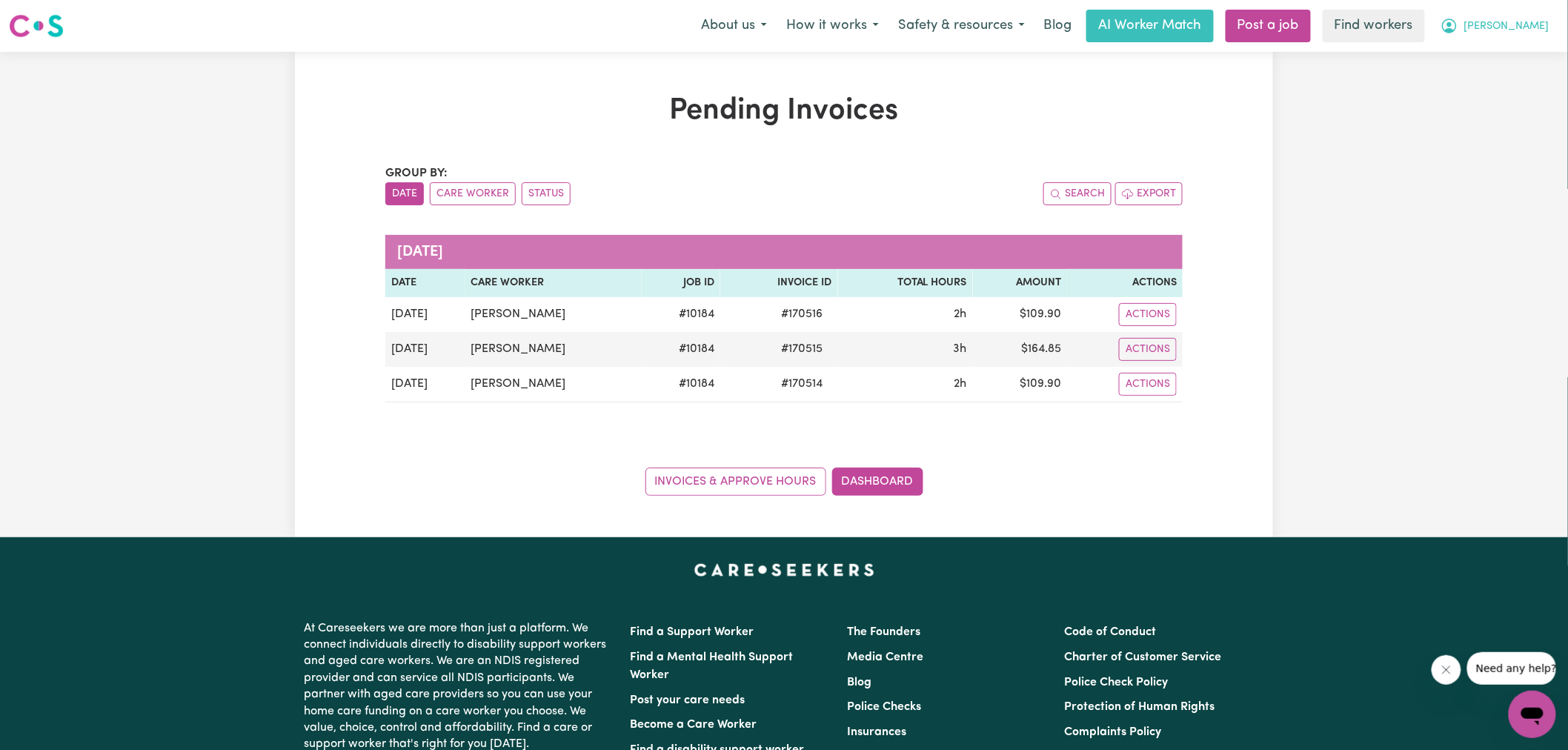
click at [1533, 18] on span "[PERSON_NAME]" at bounding box center [1506, 26] width 85 height 16
click at [1512, 84] on link "Logout" at bounding box center [1499, 85] width 117 height 28
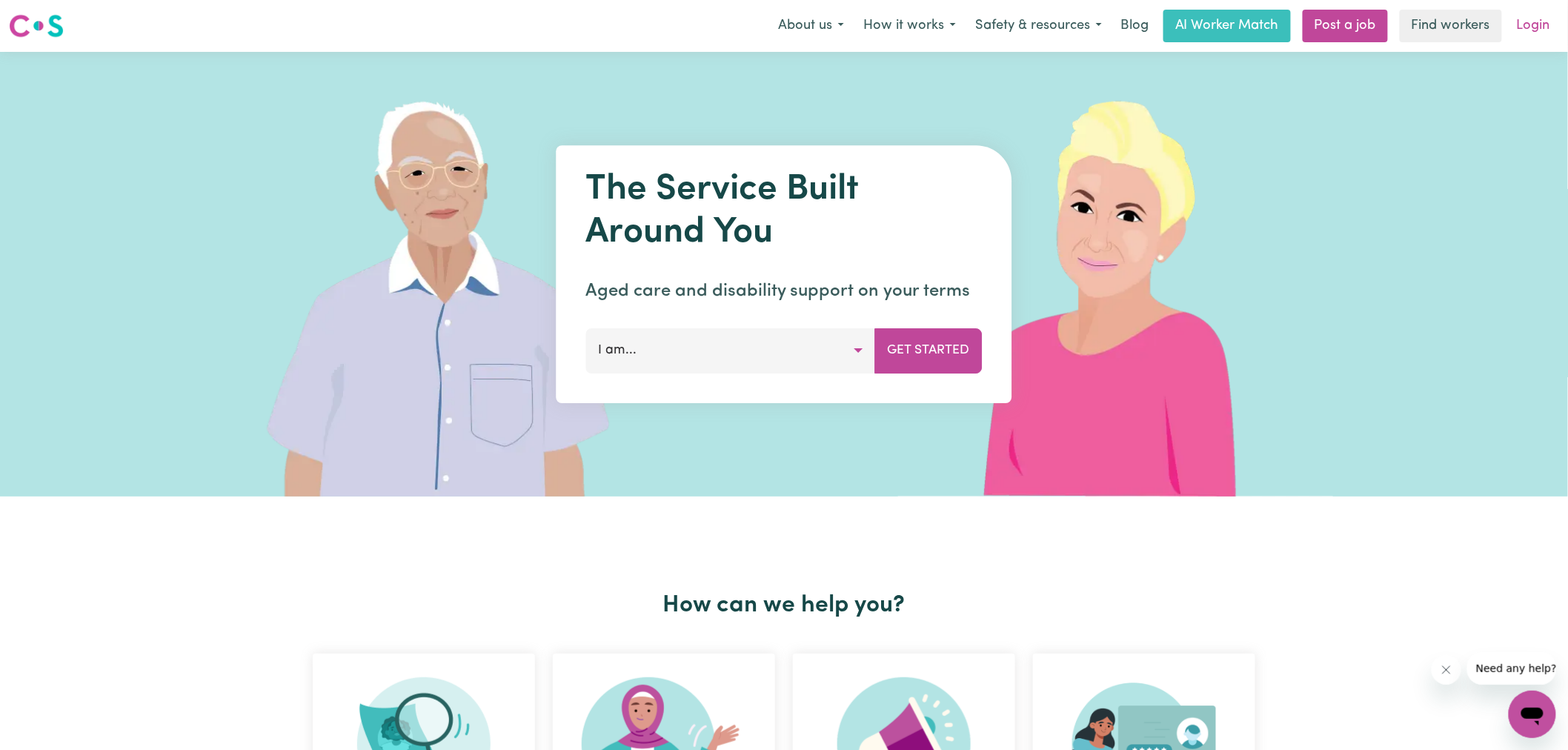
click at [1535, 28] on link "Login" at bounding box center [1534, 26] width 51 height 33
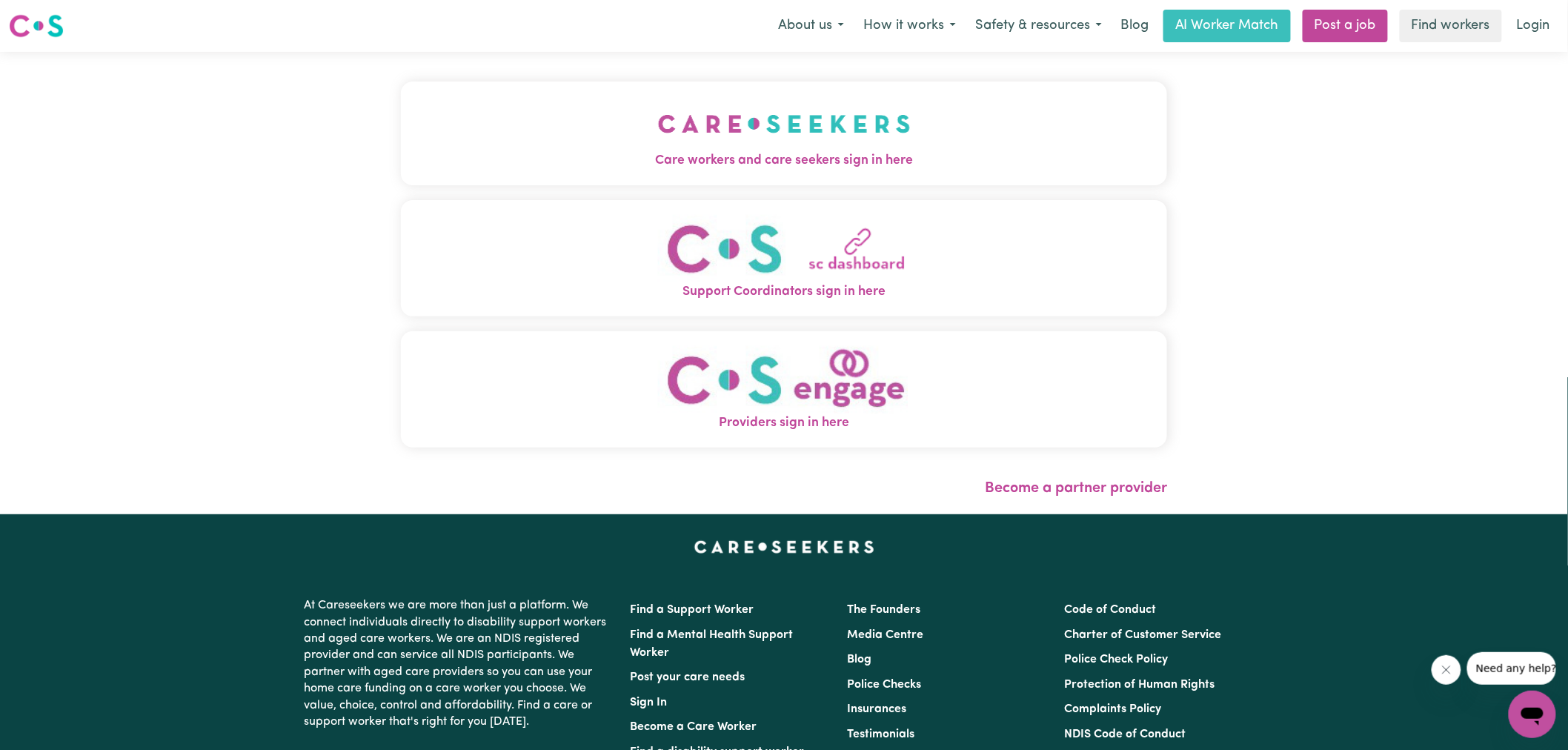
click at [849, 154] on span "Care workers and care seekers sign in here" at bounding box center [784, 161] width 766 height 19
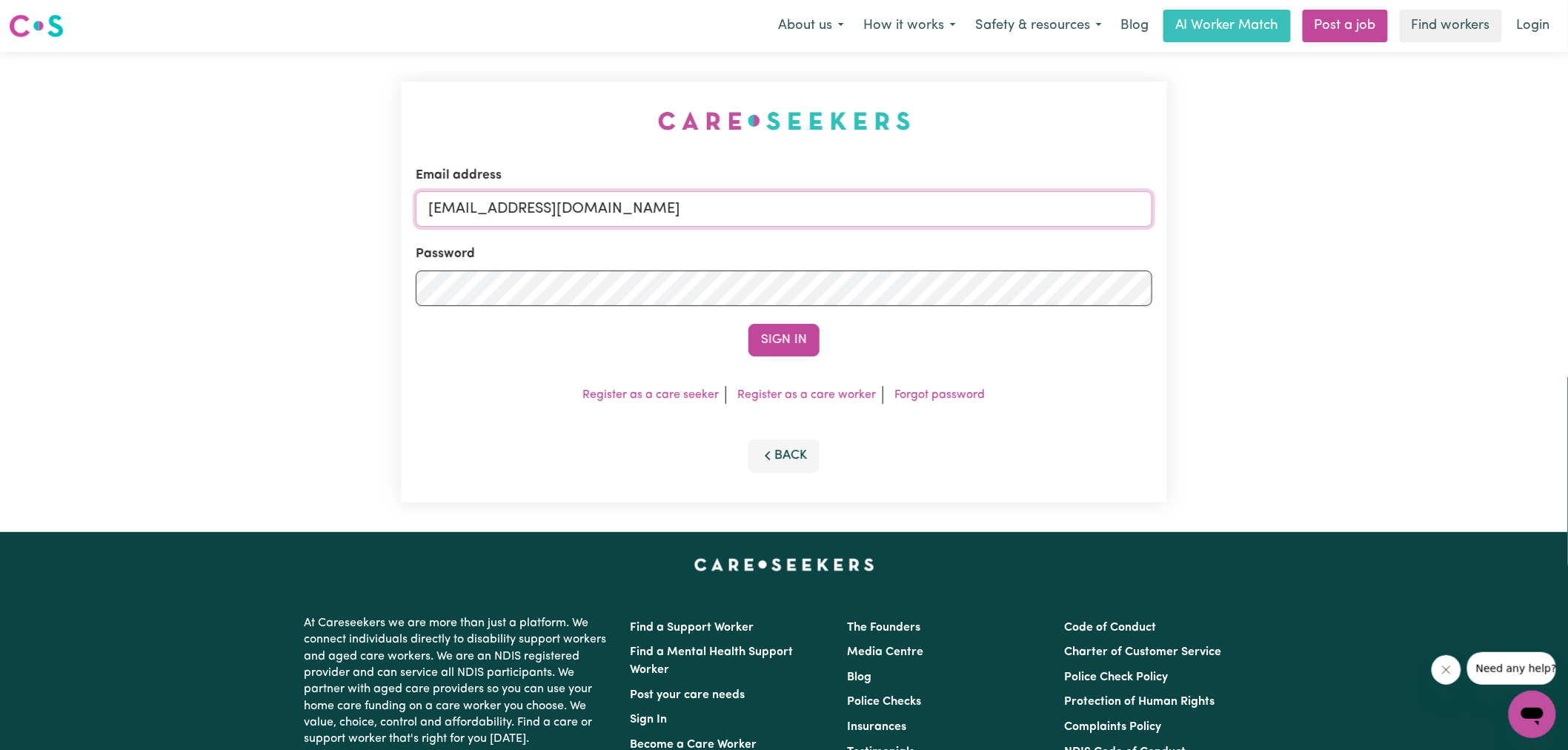
drag, startPoint x: 899, startPoint y: 212, endPoint x: 0, endPoint y: 196, distance: 899.1
click at [0, 196] on div "Email address [EMAIL_ADDRESS][DOMAIN_NAME] Password Sign In Register as a care …" at bounding box center [784, 292] width 1568 height 480
type input "[PERSON_NAME][EMAIL_ADDRESS][DOMAIN_NAME]"
click at [748, 323] on button "Sign In" at bounding box center [784, 339] width 71 height 33
